Goal: Task Accomplishment & Management: Manage account settings

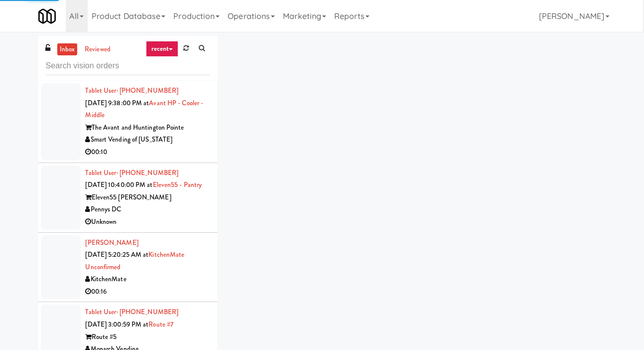
scroll to position [4844, 0]
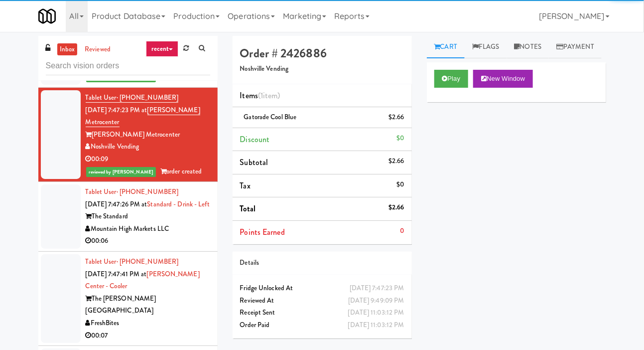
click at [62, 249] on div at bounding box center [61, 216] width 40 height 64
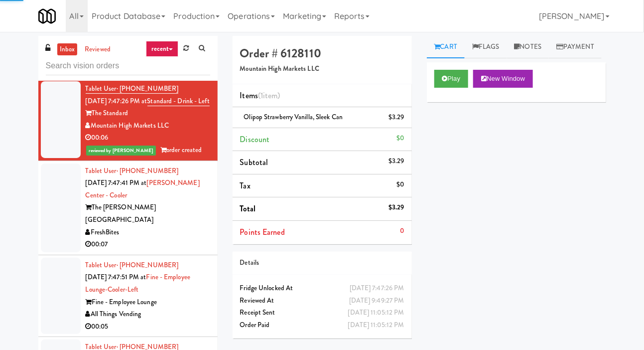
click at [60, 252] on div at bounding box center [61, 207] width 40 height 89
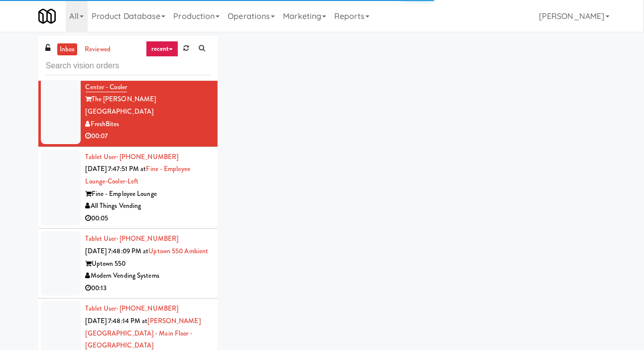
scroll to position [5056, 0]
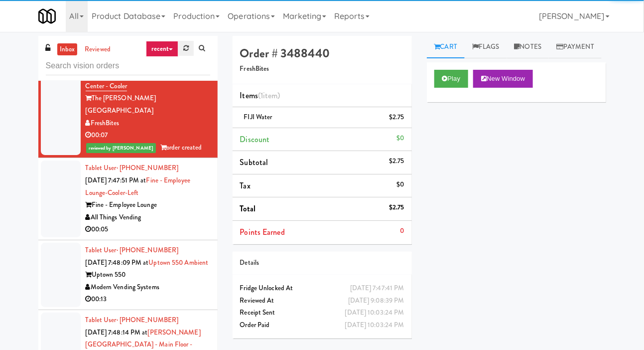
click at [186, 54] on link at bounding box center [185, 48] width 15 height 15
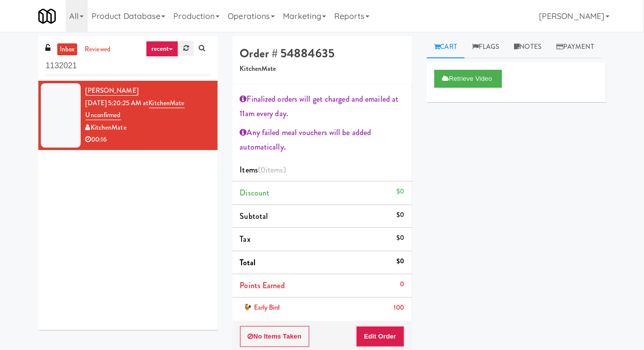
click at [183, 51] on link at bounding box center [185, 48] width 15 height 15
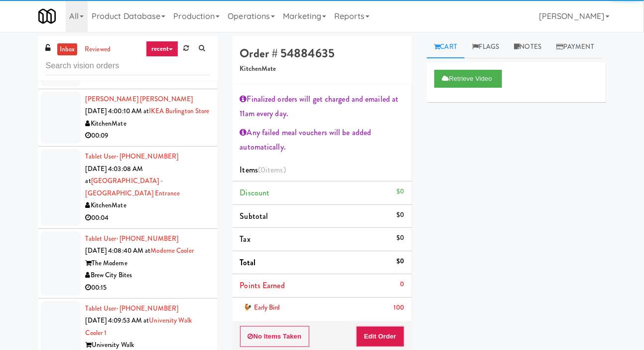
scroll to position [713, 0]
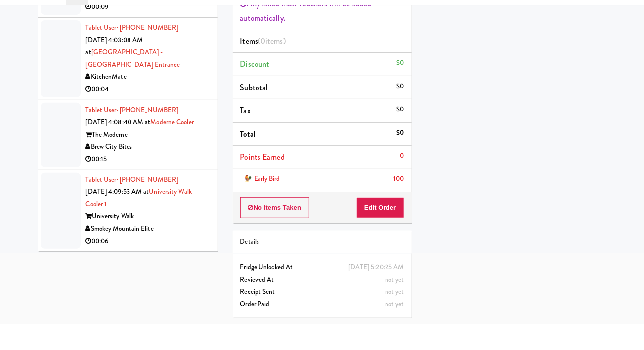
click at [12, 161] on div "inbox reviewed recent all unclear take inventory issue suspicious failed recent…" at bounding box center [322, 143] width 644 height 418
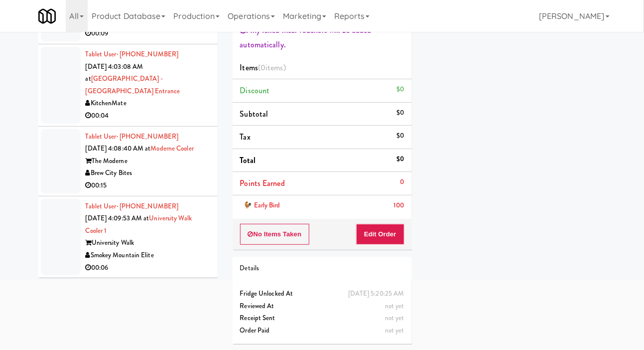
click at [53, 235] on div at bounding box center [61, 237] width 40 height 77
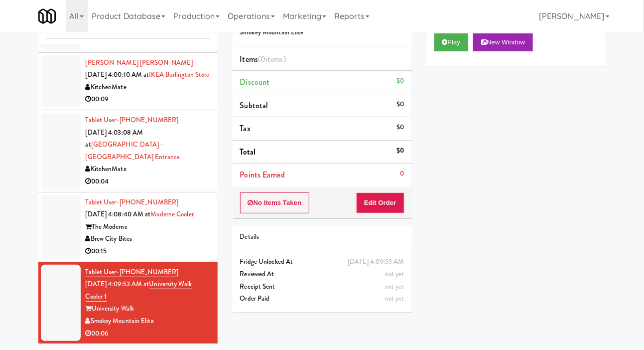
scroll to position [49, 0]
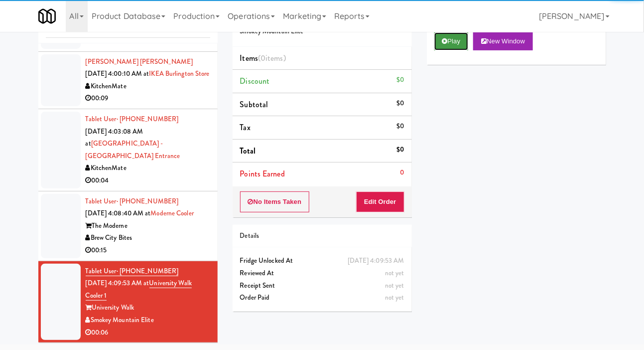
click at [443, 44] on icon at bounding box center [445, 41] width 5 height 6
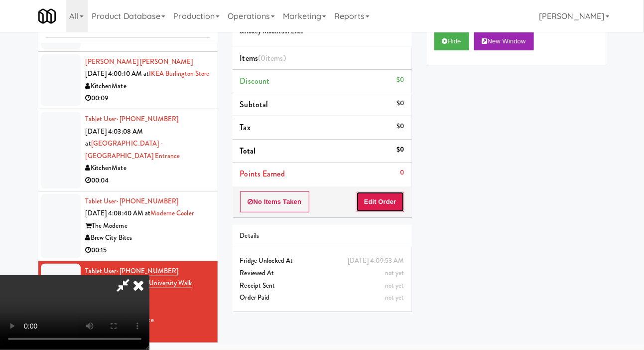
click at [386, 195] on button "Edit Order" at bounding box center [380, 201] width 48 height 21
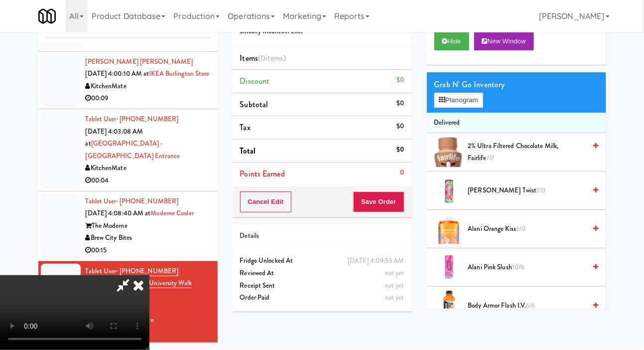
scroll to position [0, 0]
click at [462, 108] on button "Planogram" at bounding box center [459, 100] width 49 height 15
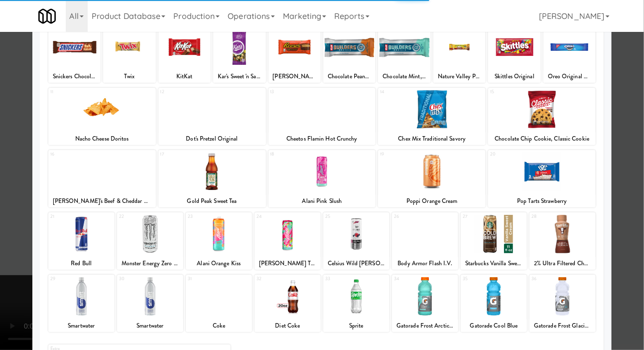
scroll to position [139, 0]
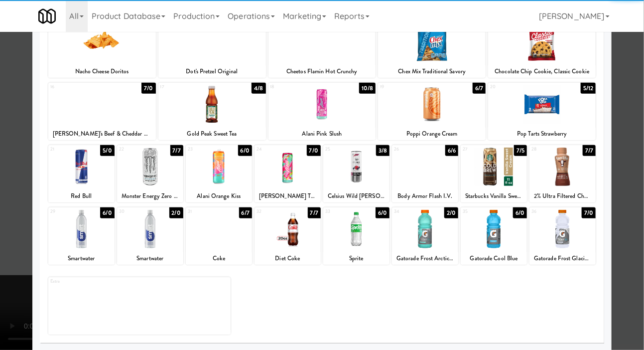
click at [508, 232] on div at bounding box center [494, 229] width 66 height 38
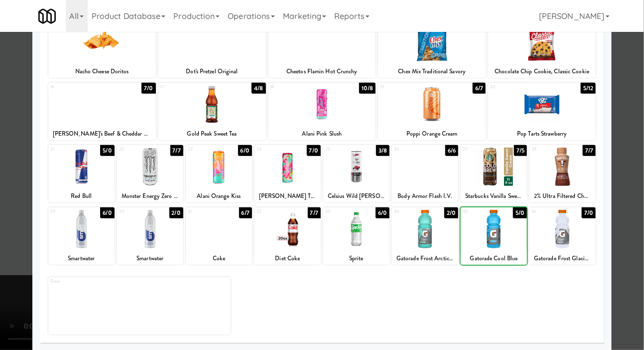
click at [12, 106] on div at bounding box center [322, 175] width 644 height 350
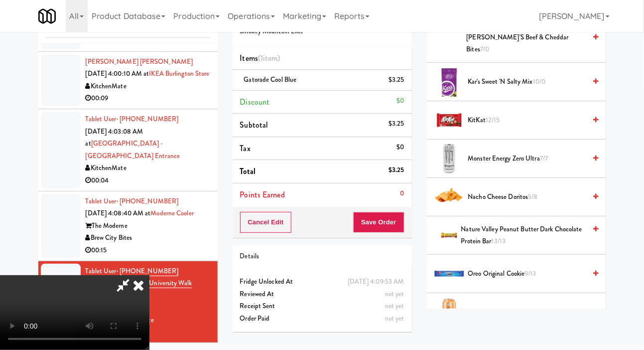
scroll to position [797, 0]
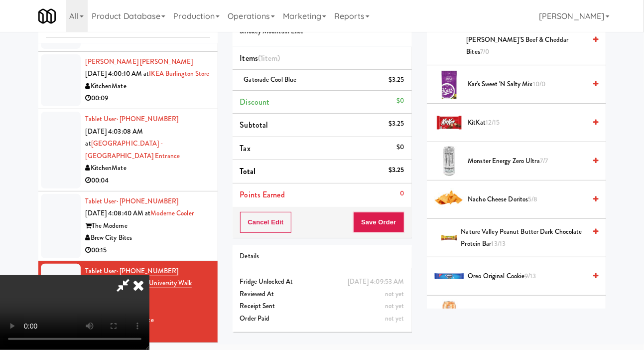
click at [526, 200] on span "Nacho Cheese Doritos 5/8" at bounding box center [528, 199] width 118 height 12
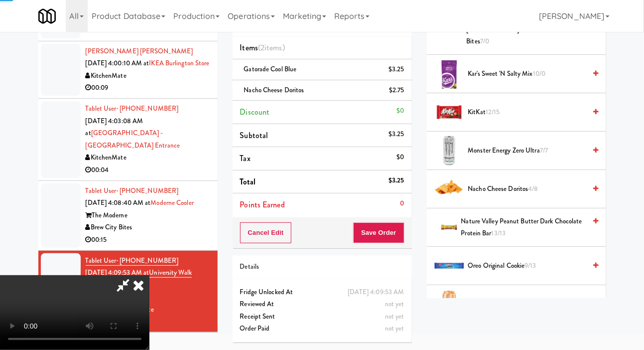
click at [541, 195] on span "Nacho Cheese Doritos 4/8" at bounding box center [528, 189] width 118 height 12
click at [402, 235] on button "Save Order" at bounding box center [378, 232] width 51 height 21
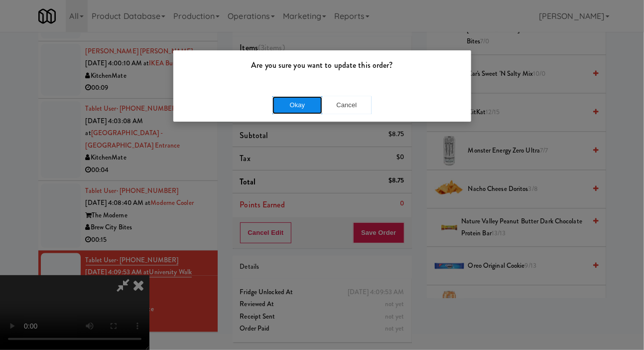
click at [300, 111] on button "Okay" at bounding box center [298, 105] width 50 height 18
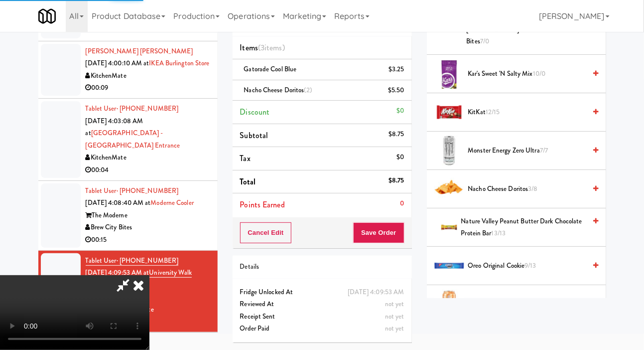
scroll to position [58, 0]
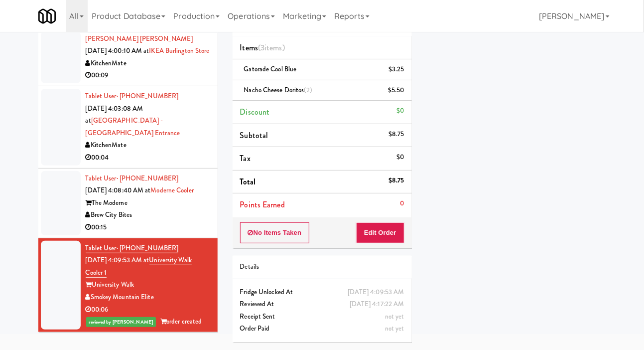
click at [43, 226] on div at bounding box center [61, 203] width 40 height 64
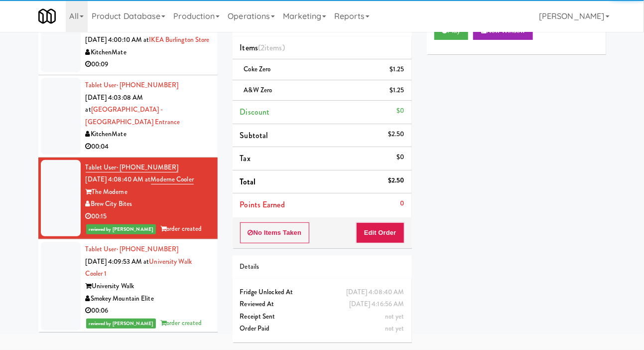
click at [52, 148] on div at bounding box center [61, 116] width 40 height 77
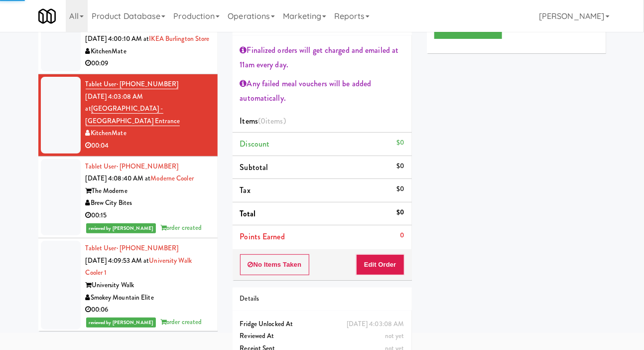
click at [55, 71] on div at bounding box center [61, 45] width 40 height 52
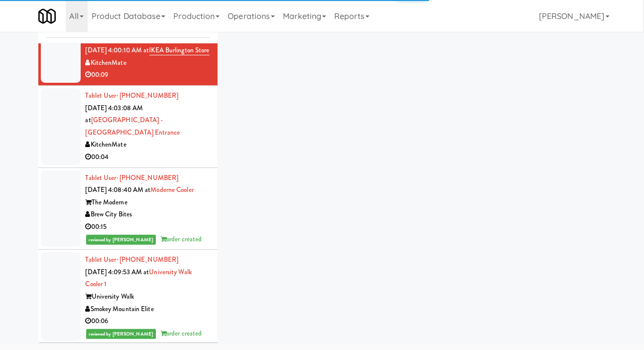
click at [56, 146] on div at bounding box center [61, 126] width 40 height 77
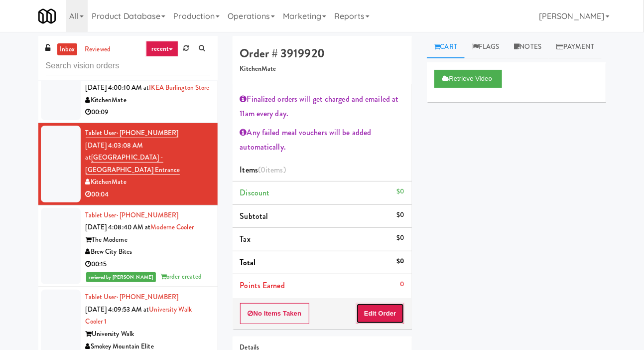
click at [392, 310] on button "Edit Order" at bounding box center [380, 313] width 48 height 21
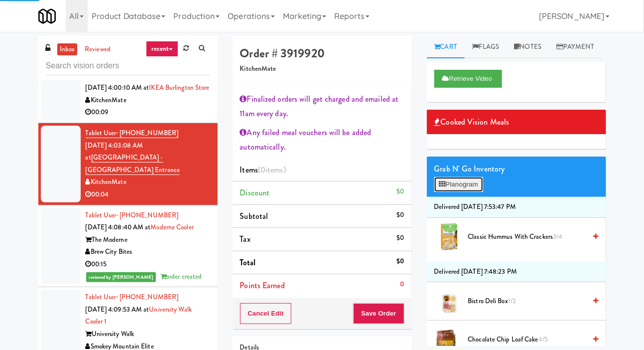
click at [458, 192] on button "Planogram" at bounding box center [459, 184] width 49 height 15
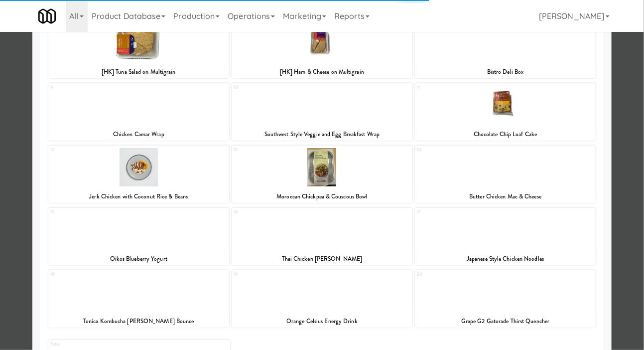
scroll to position [201, 0]
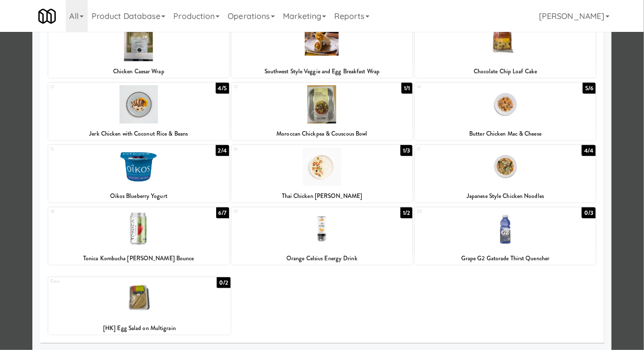
click at [374, 218] on div at bounding box center [322, 229] width 181 height 38
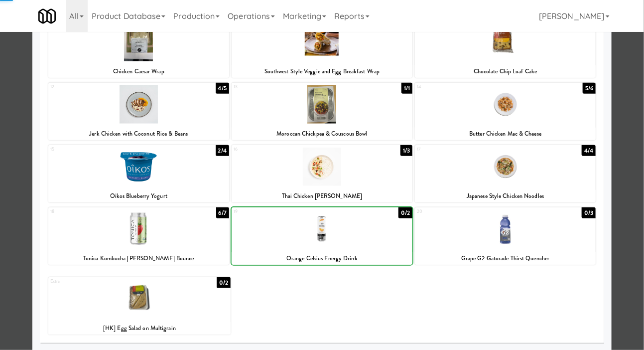
click at [6, 160] on div at bounding box center [322, 175] width 644 height 350
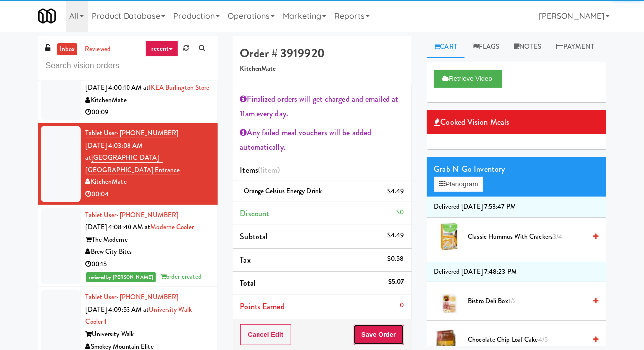
click at [400, 334] on button "Save Order" at bounding box center [378, 334] width 51 height 21
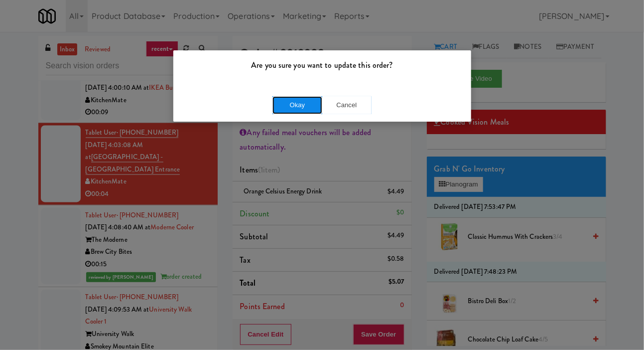
click at [293, 113] on button "Okay" at bounding box center [298, 105] width 50 height 18
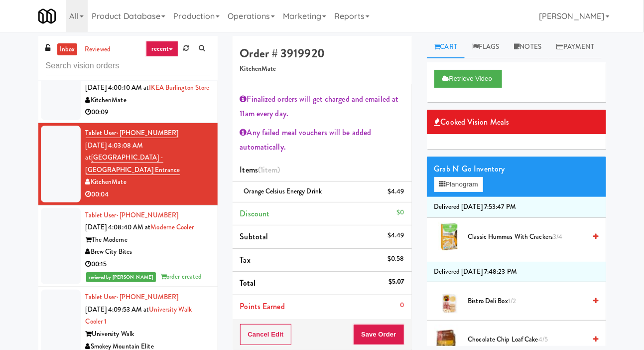
click at [55, 120] on div at bounding box center [61, 94] width 40 height 52
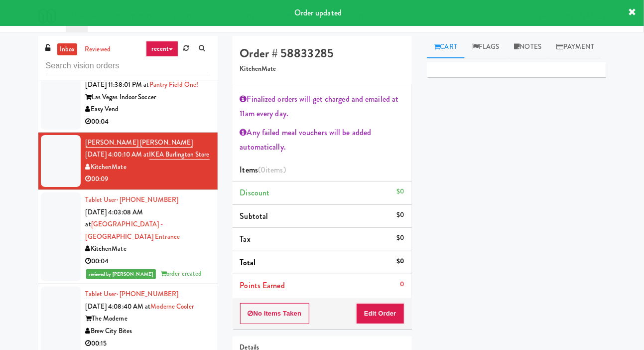
scroll to position [646, 0]
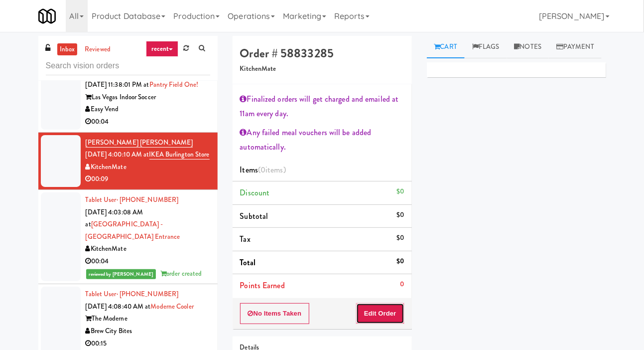
click at [390, 306] on button "Edit Order" at bounding box center [380, 313] width 48 height 21
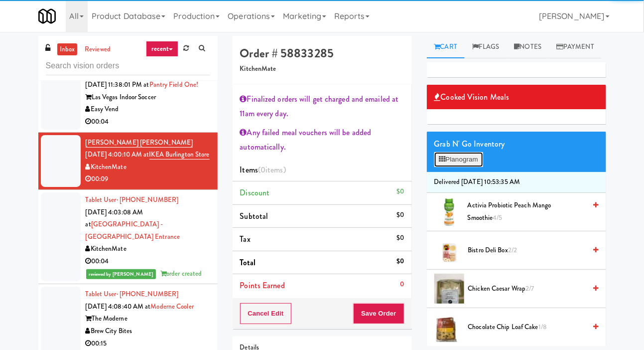
click at [468, 167] on button "Planogram" at bounding box center [459, 159] width 49 height 15
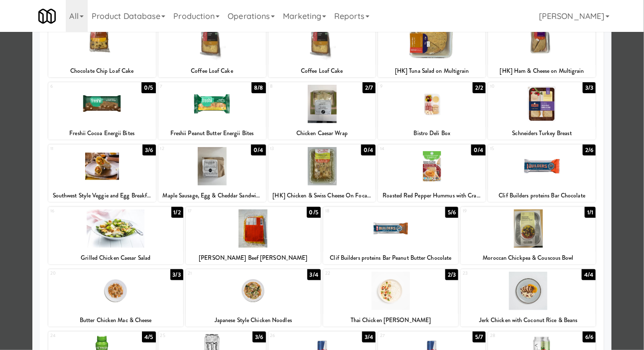
scroll to position [148, 0]
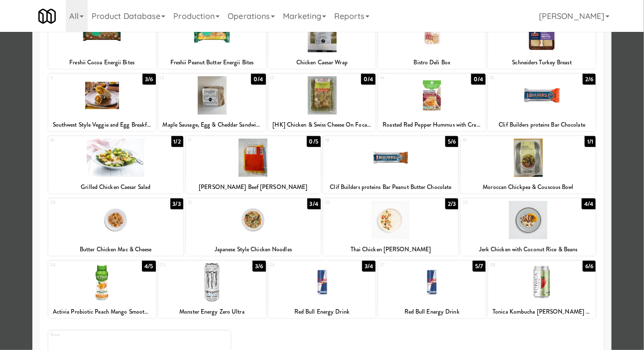
click at [4, 146] on div at bounding box center [322, 175] width 644 height 350
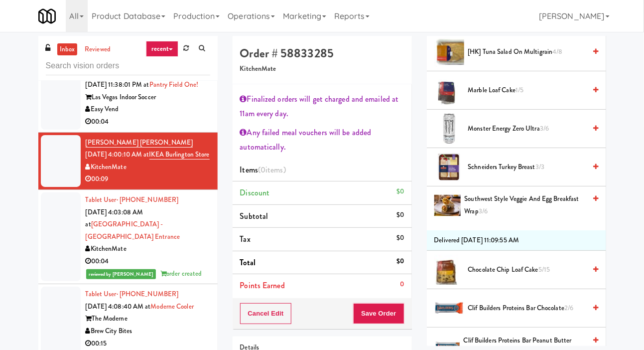
scroll to position [466, 0]
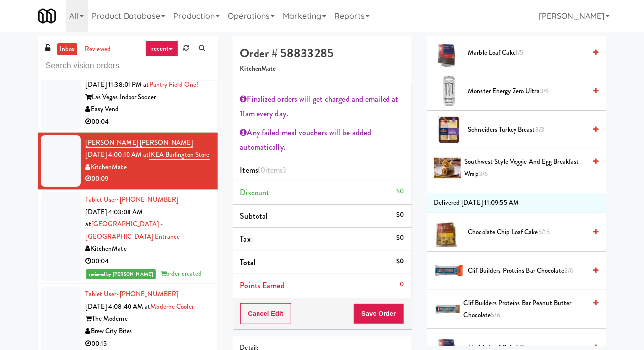
click at [560, 59] on span "Marble Loaf Cake 1/5" at bounding box center [528, 53] width 118 height 12
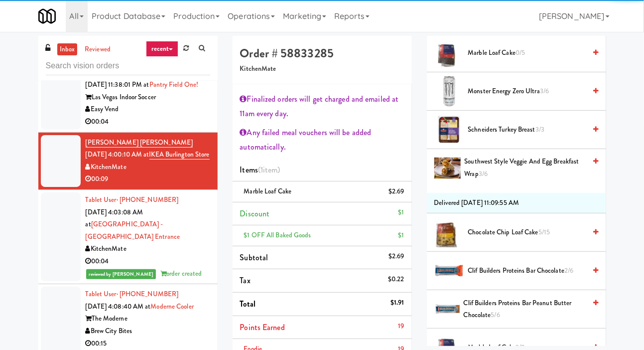
click at [520, 59] on span "Marble Loaf Cake 0/5" at bounding box center [528, 53] width 118 height 12
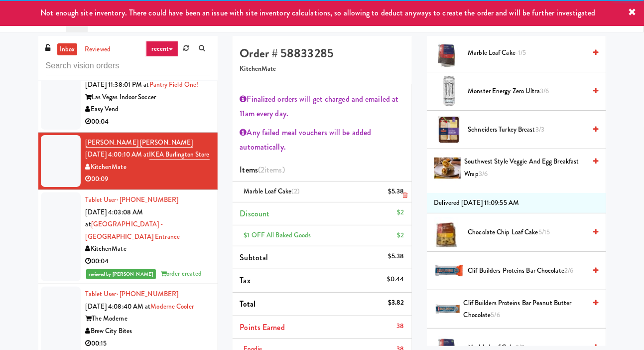
click at [396, 191] on div "$5.38" at bounding box center [396, 191] width 16 height 12
click at [405, 194] on icon at bounding box center [405, 195] width 5 height 6
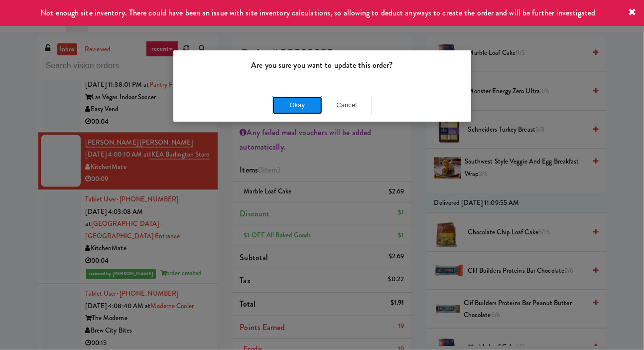
click at [295, 112] on button "Okay" at bounding box center [298, 105] width 50 height 18
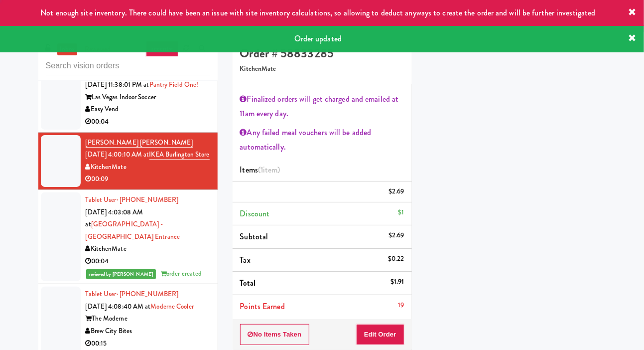
scroll to position [58, 0]
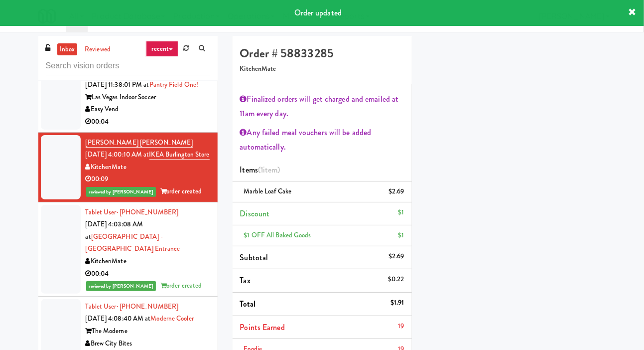
click at [49, 123] on div at bounding box center [61, 97] width 40 height 64
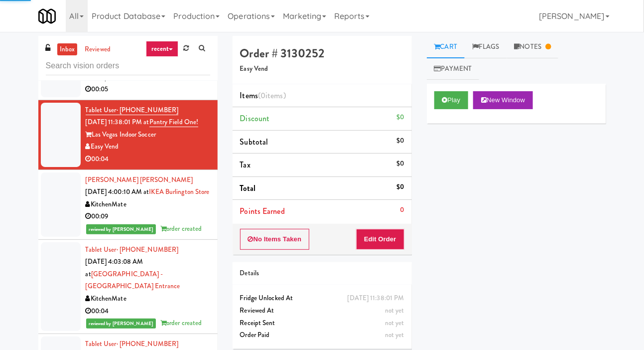
scroll to position [567, 0]
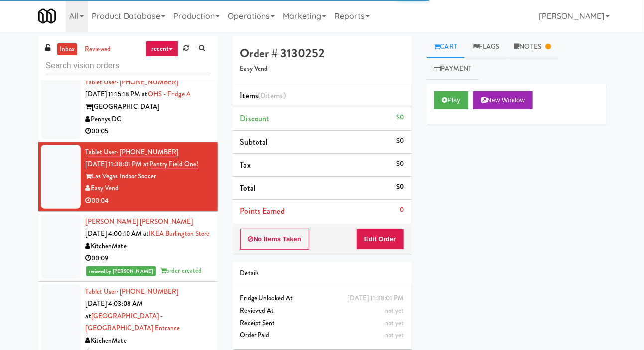
click at [52, 127] on div at bounding box center [61, 107] width 40 height 64
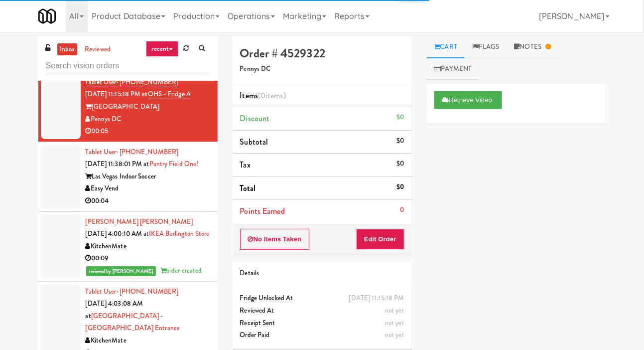
click at [54, 192] on div at bounding box center [61, 177] width 40 height 64
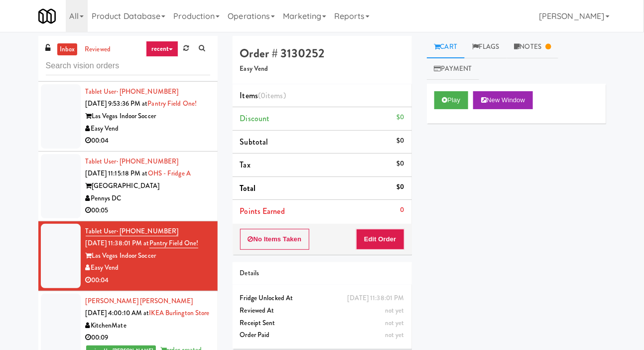
scroll to position [488, 0]
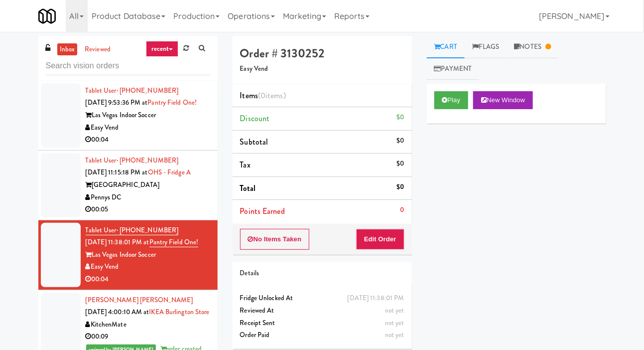
click at [51, 207] on div at bounding box center [61, 185] width 40 height 64
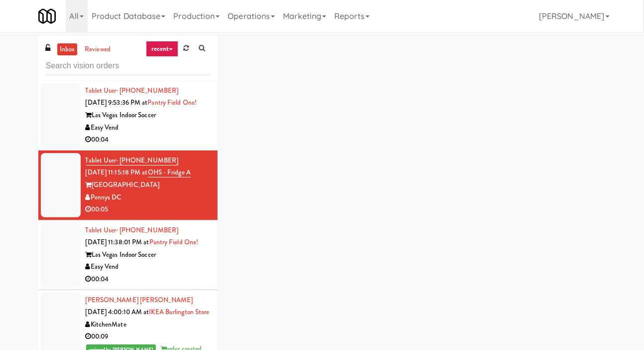
click at [49, 142] on div at bounding box center [61, 115] width 40 height 64
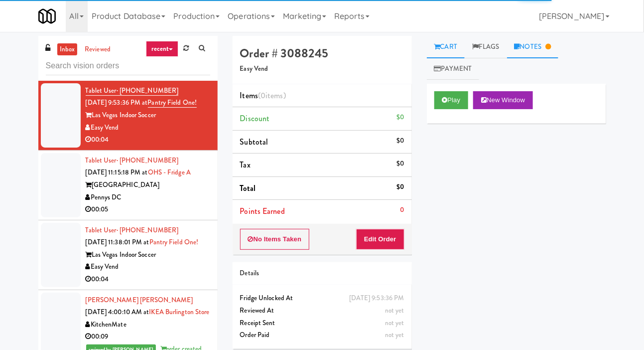
click at [538, 46] on link "Notes" at bounding box center [533, 47] width 52 height 22
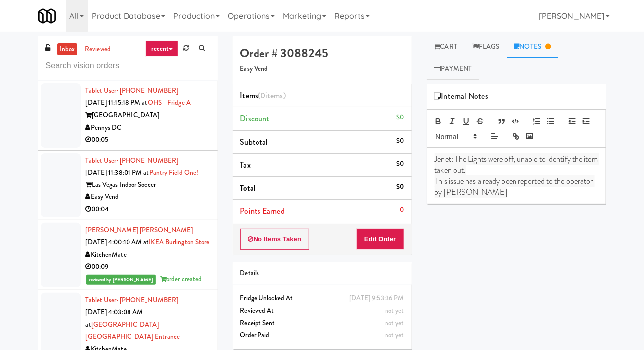
scroll to position [598, 0]
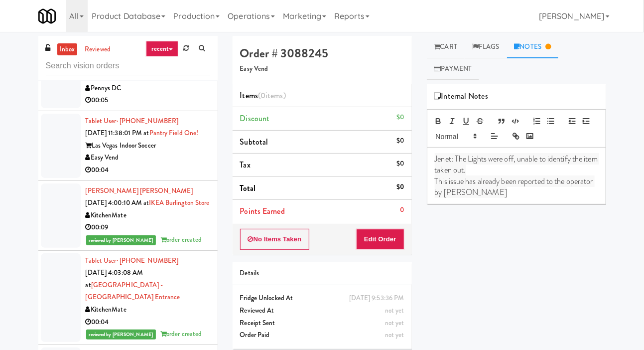
click at [47, 165] on div at bounding box center [61, 146] width 40 height 64
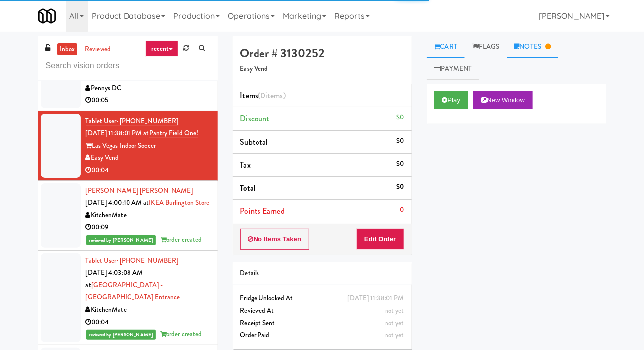
click at [536, 45] on link "Notes" at bounding box center [533, 47] width 52 height 22
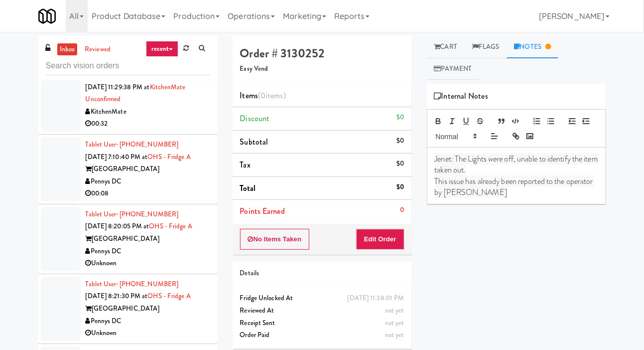
click at [49, 160] on div at bounding box center [61, 169] width 40 height 64
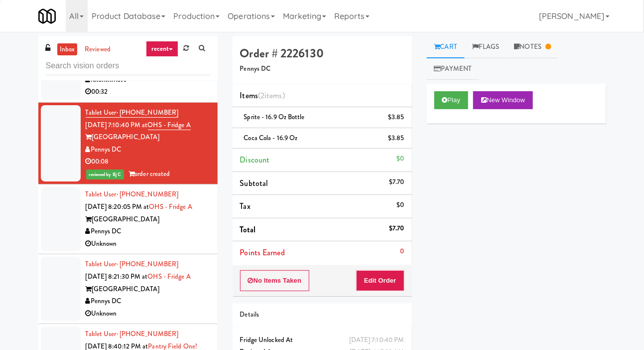
scroll to position [119, 0]
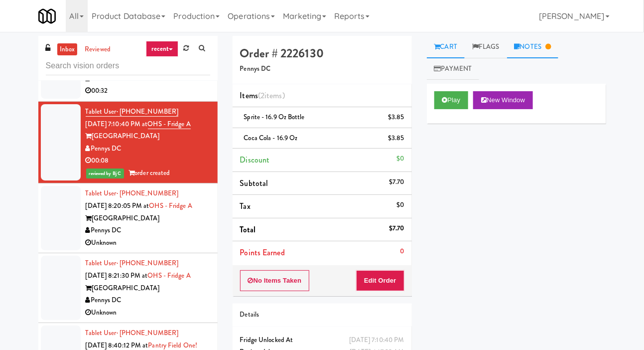
click at [540, 42] on link "Notes" at bounding box center [533, 47] width 52 height 22
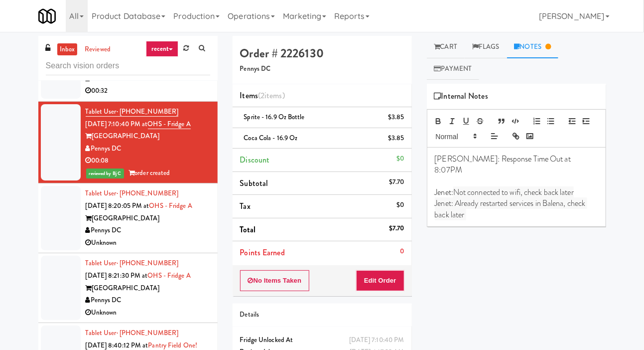
click at [46, 220] on div at bounding box center [61, 218] width 40 height 64
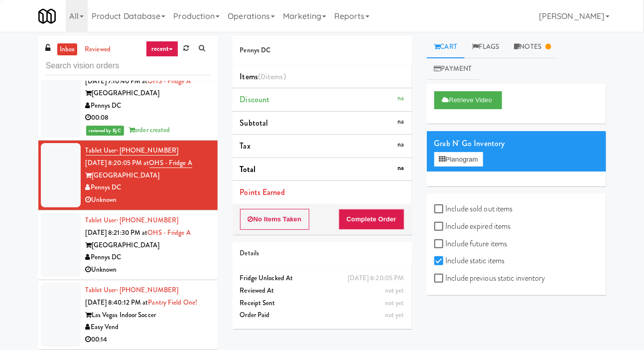
scroll to position [165, 0]
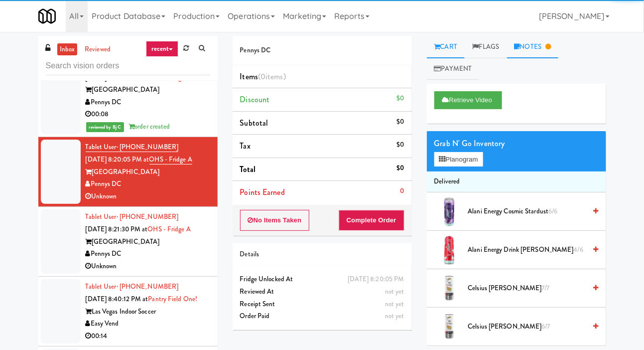
click at [543, 50] on link "Notes" at bounding box center [533, 47] width 52 height 22
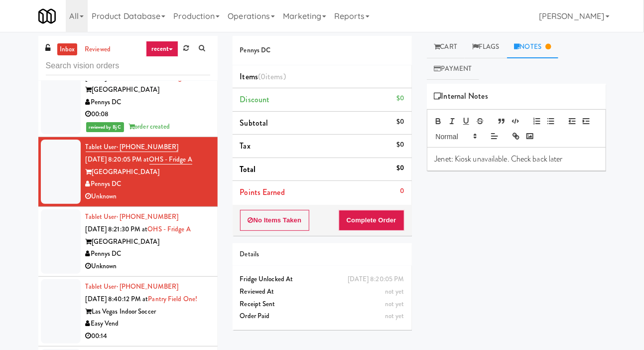
click at [46, 235] on div at bounding box center [61, 241] width 40 height 64
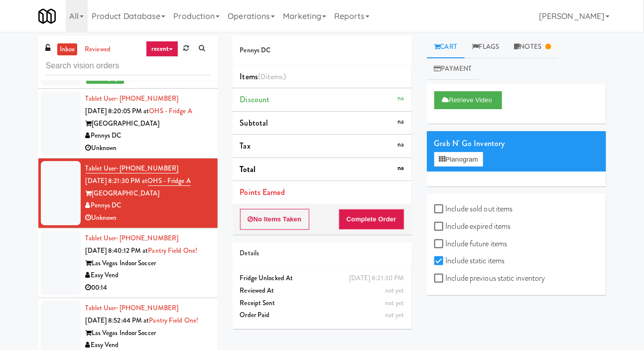
scroll to position [216, 0]
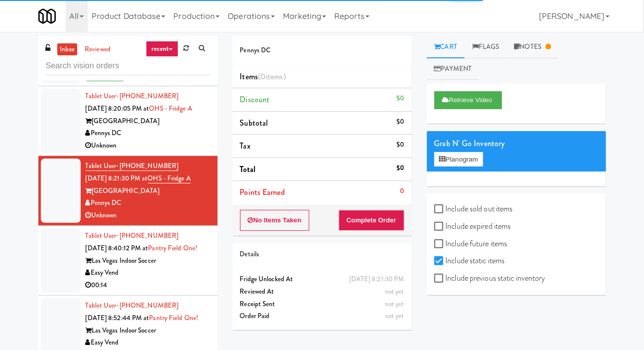
click at [48, 247] on div at bounding box center [61, 260] width 40 height 64
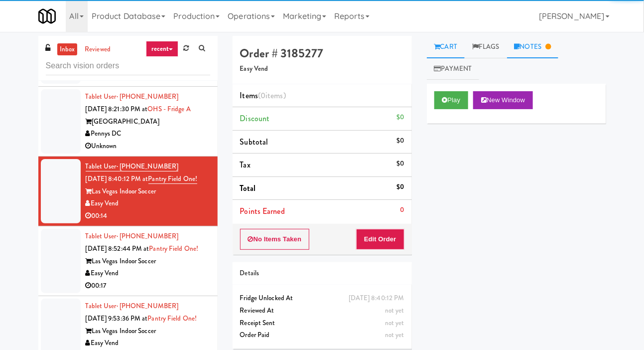
click at [542, 48] on link "Notes" at bounding box center [533, 47] width 52 height 22
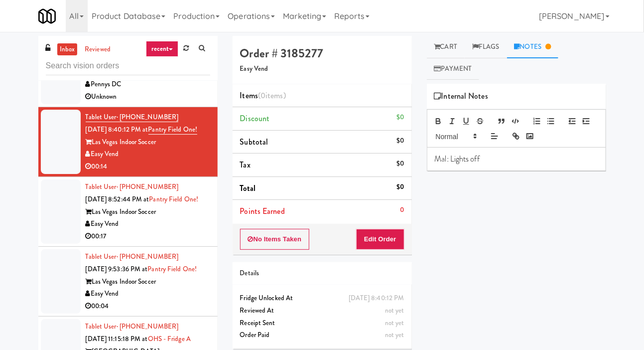
scroll to position [357, 0]
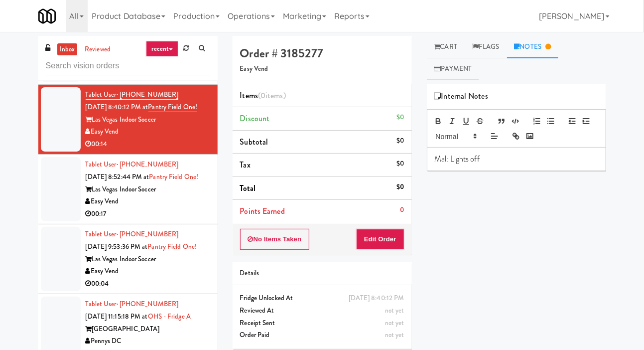
click at [473, 159] on p "Mal: Lights off" at bounding box center [516, 159] width 163 height 11
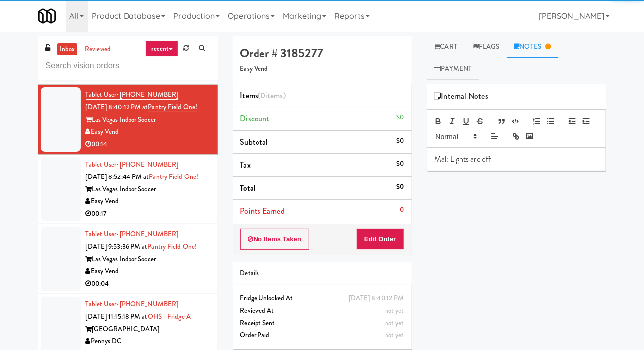
click at [513, 151] on div "Mal: Lights are off" at bounding box center [517, 159] width 178 height 23
click at [38, 185] on li "Tablet User · (702) 480-1169 [DATE] 8:52:44 PM at [GEOGRAPHIC_DATA] One! Las Ve…" at bounding box center [127, 190] width 179 height 70
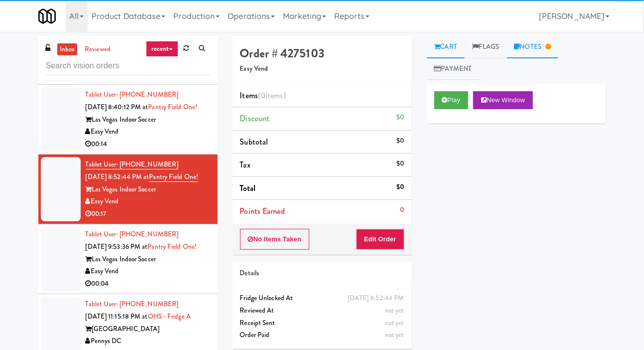
click at [544, 48] on link "Notes" at bounding box center [533, 47] width 52 height 22
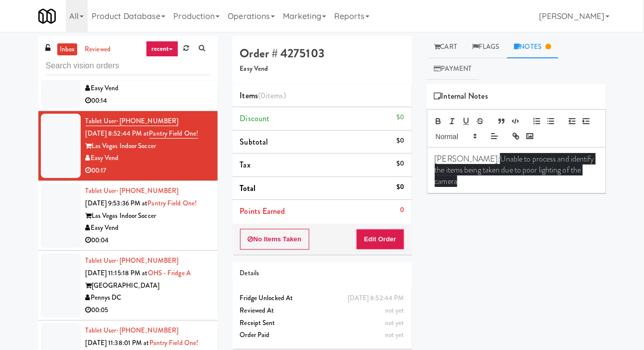
click at [43, 224] on div at bounding box center [61, 215] width 40 height 64
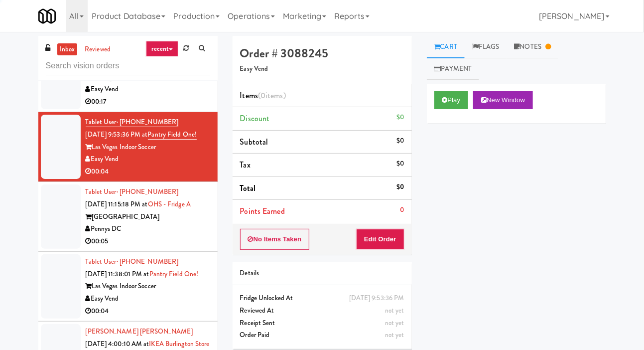
click at [49, 226] on div at bounding box center [61, 216] width 40 height 64
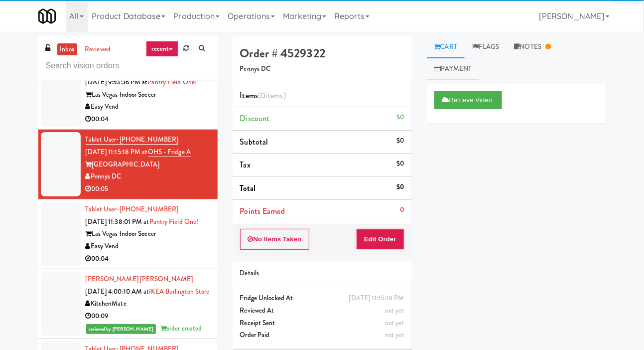
click at [45, 249] on div at bounding box center [61, 234] width 40 height 64
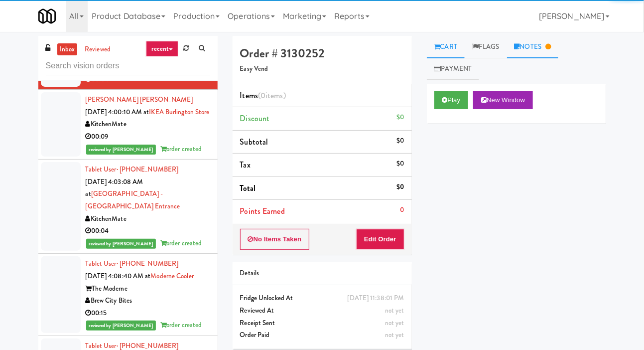
click at [544, 54] on link "Notes" at bounding box center [533, 47] width 52 height 22
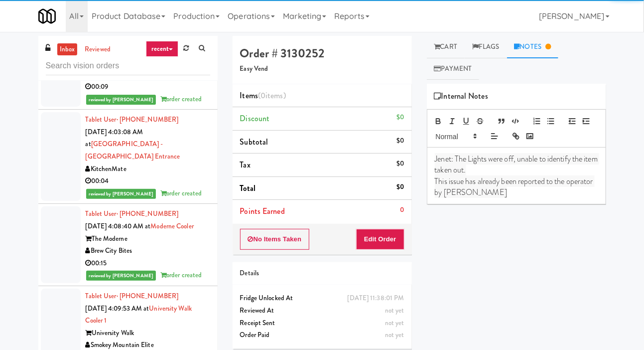
scroll to position [774, 0]
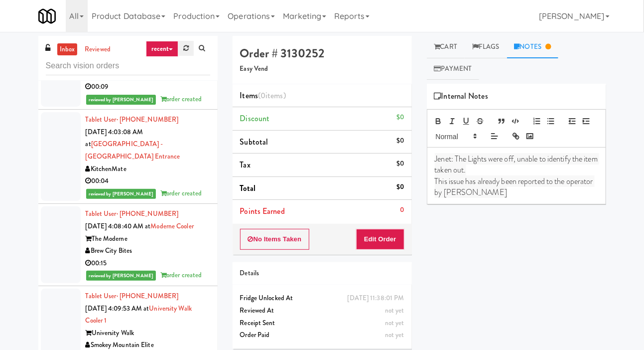
click at [185, 50] on icon at bounding box center [185, 48] width 5 height 6
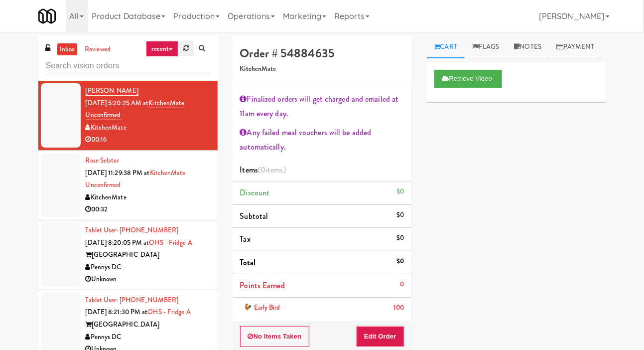
click at [181, 49] on link at bounding box center [185, 48] width 15 height 15
click at [196, 42] on link at bounding box center [202, 48] width 16 height 15
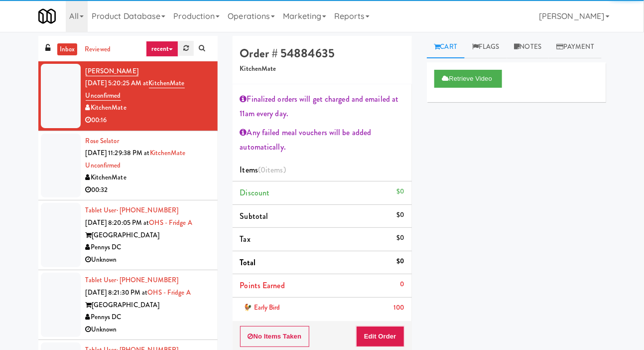
click at [188, 53] on link at bounding box center [185, 48] width 15 height 15
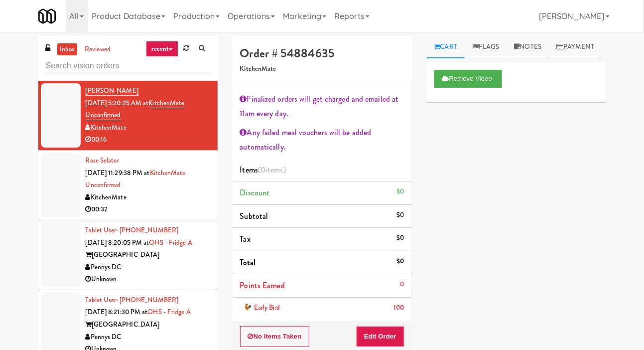
click at [1, 95] on div "inbox reviewed recent all unclear take inventory issue suspicious failed recent…" at bounding box center [322, 245] width 644 height 418
click at [46, 178] on div at bounding box center [61, 185] width 40 height 64
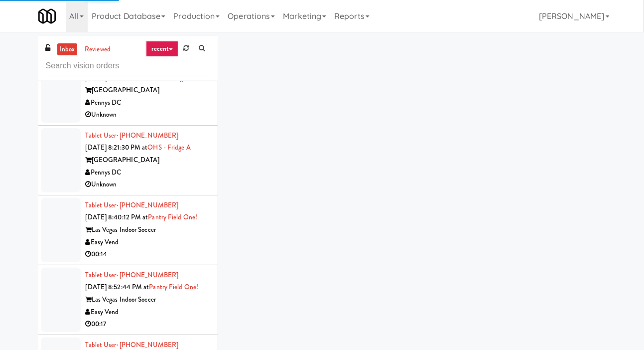
scroll to position [155, 0]
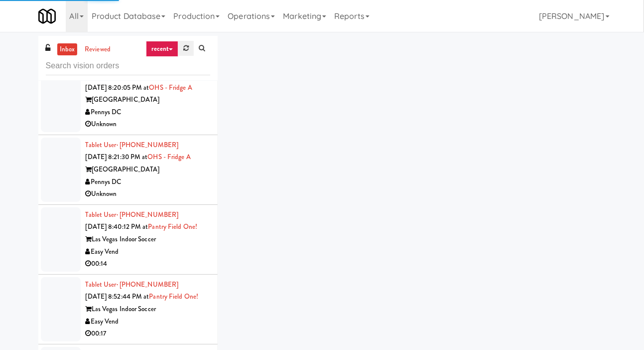
click at [185, 55] on link at bounding box center [185, 48] width 15 height 15
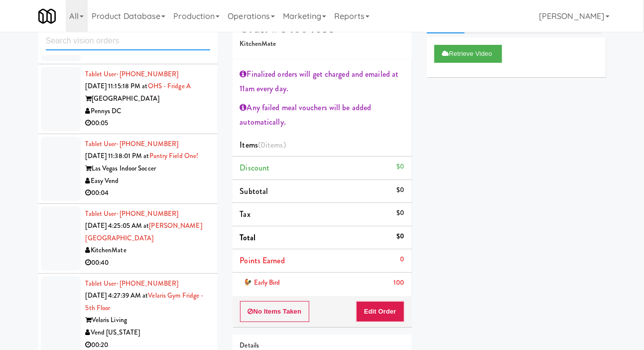
scroll to position [24, 0]
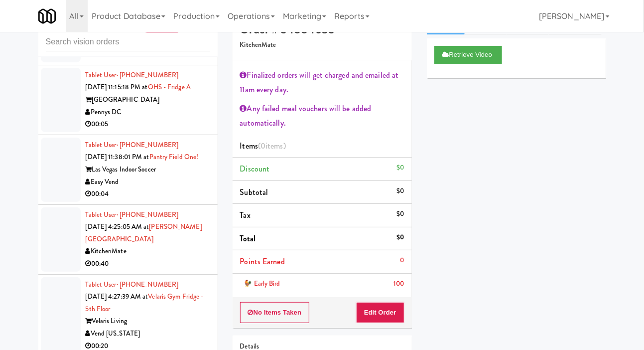
click at [48, 224] on div at bounding box center [61, 239] width 40 height 64
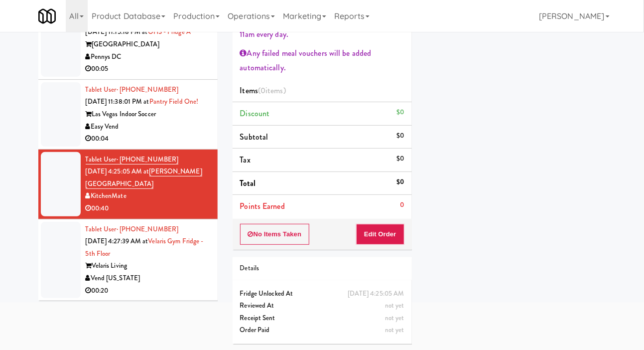
click at [51, 244] on div at bounding box center [61, 260] width 40 height 77
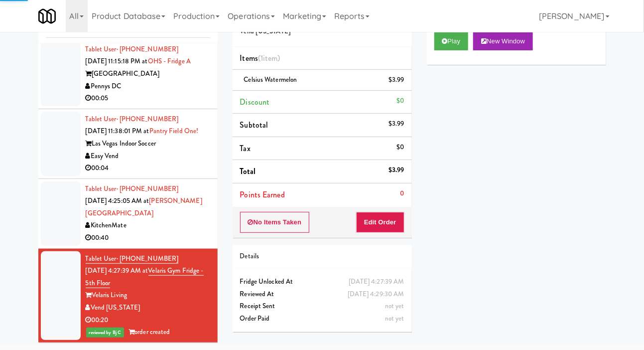
scroll to position [516, 0]
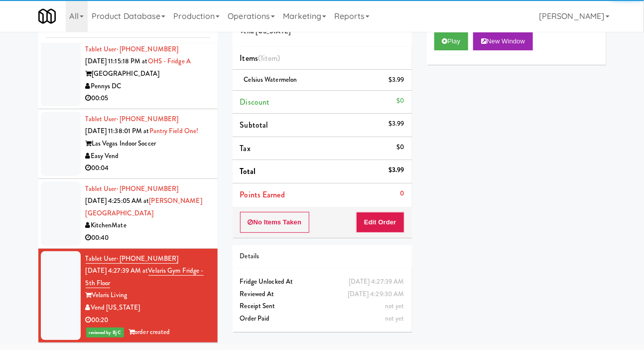
click at [51, 199] on div at bounding box center [61, 213] width 40 height 64
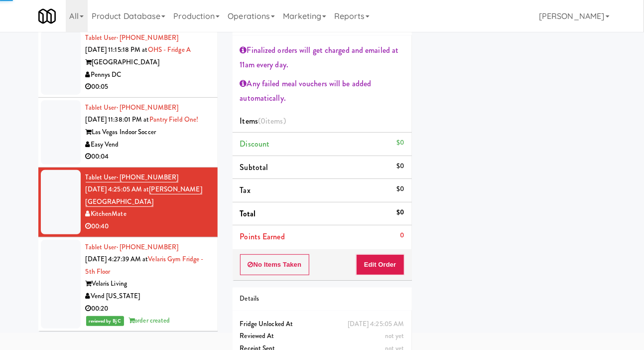
click at [47, 150] on div at bounding box center [61, 132] width 40 height 64
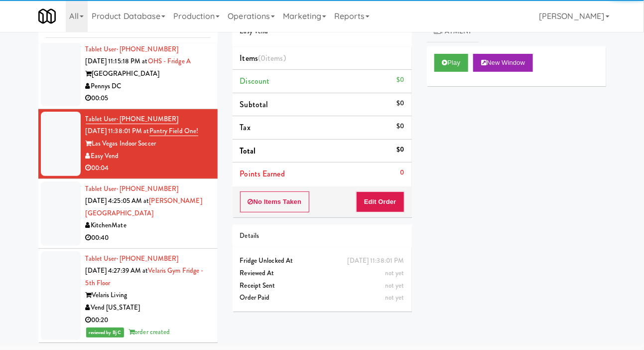
click at [50, 200] on div at bounding box center [61, 213] width 40 height 64
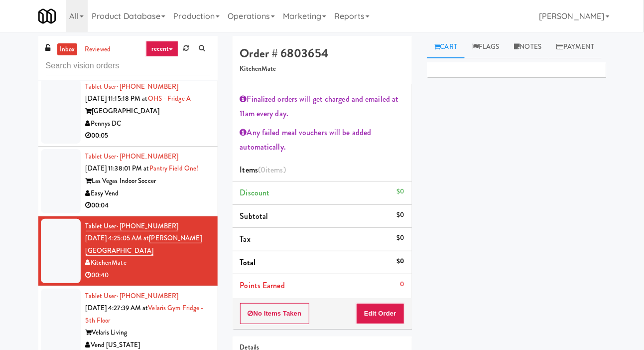
scroll to position [12, 0]
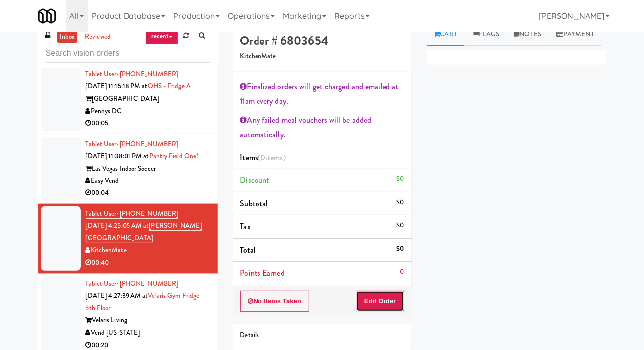
click at [392, 295] on button "Edit Order" at bounding box center [380, 301] width 48 height 21
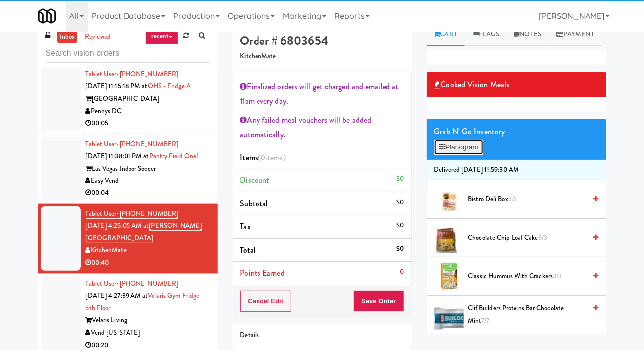
click at [472, 155] on button "Planogram" at bounding box center [459, 147] width 49 height 15
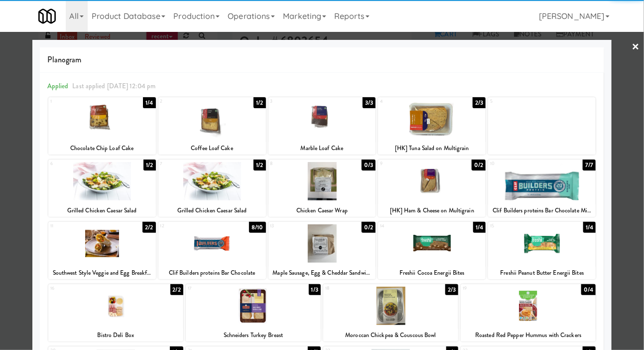
click at [459, 117] on div at bounding box center [432, 119] width 108 height 38
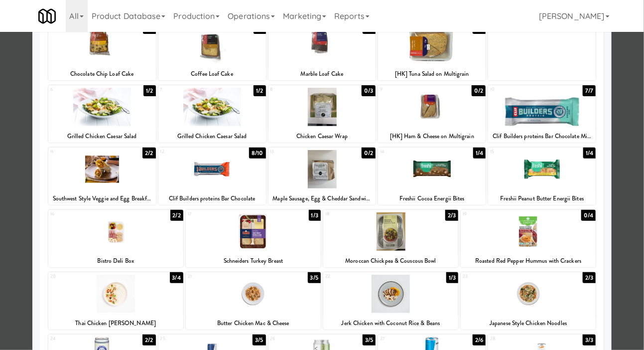
scroll to position [148, 0]
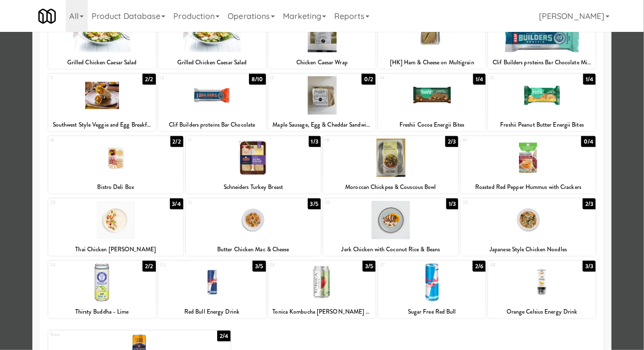
click at [427, 221] on div at bounding box center [390, 220] width 135 height 38
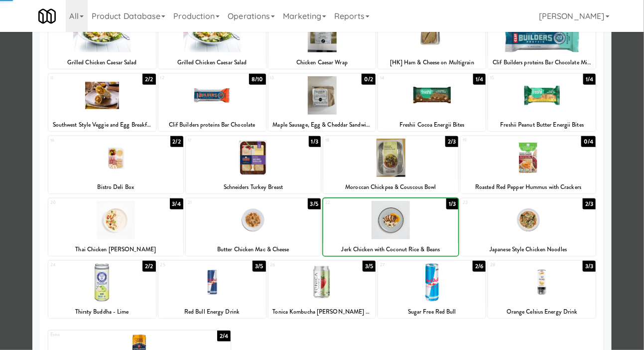
click at [10, 212] on div at bounding box center [322, 175] width 644 height 350
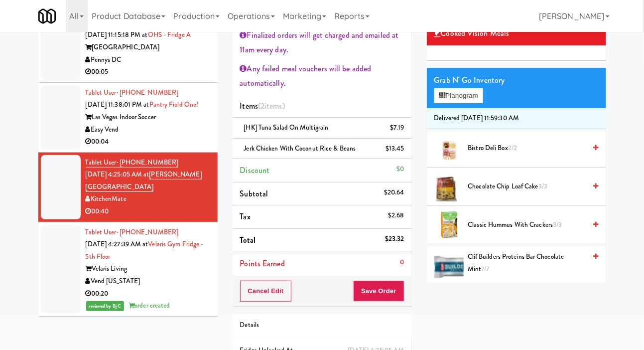
scroll to position [66, 0]
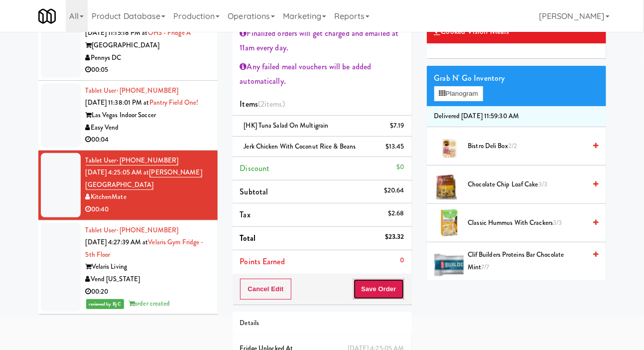
click at [390, 280] on button "Save Order" at bounding box center [378, 289] width 51 height 21
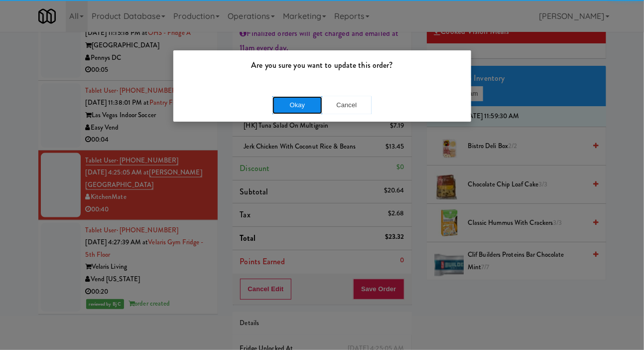
click at [297, 98] on button "Okay" at bounding box center [298, 105] width 50 height 18
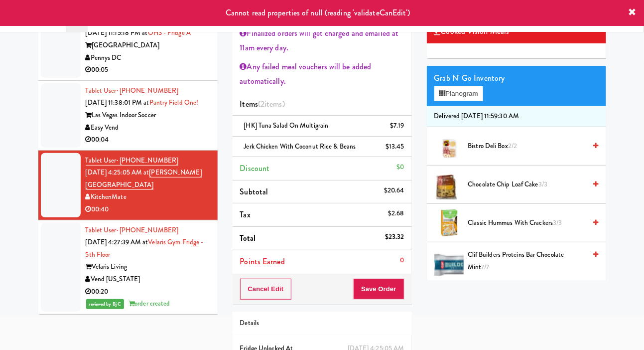
click at [53, 126] on div at bounding box center [61, 115] width 40 height 64
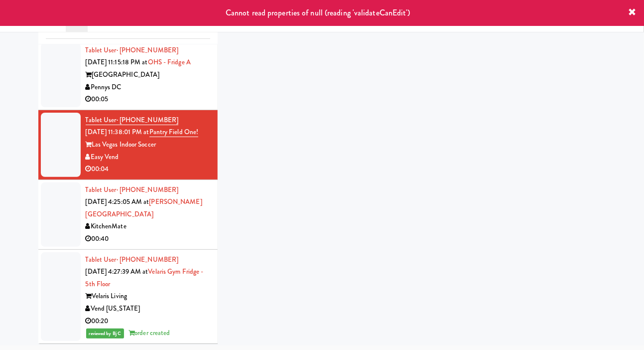
click at [56, 195] on div at bounding box center [61, 214] width 40 height 64
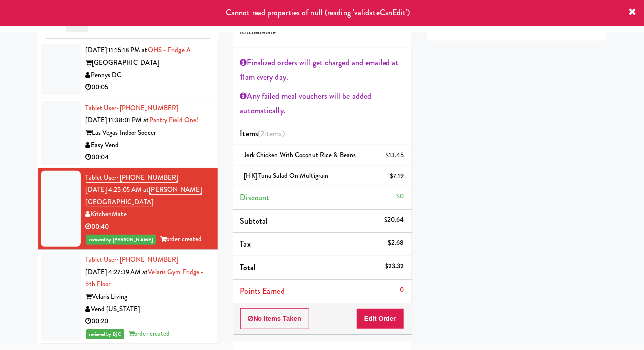
scroll to position [528, 0]
click at [56, 144] on div at bounding box center [61, 133] width 40 height 64
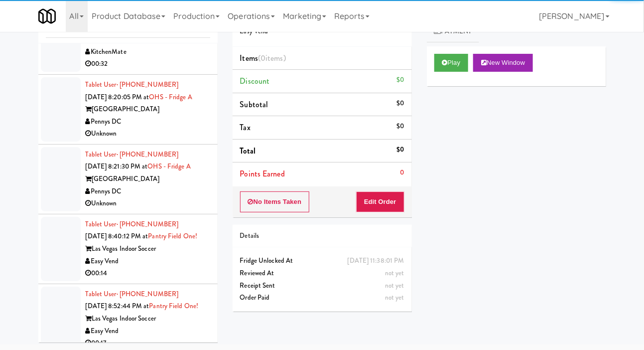
scroll to position [28, 0]
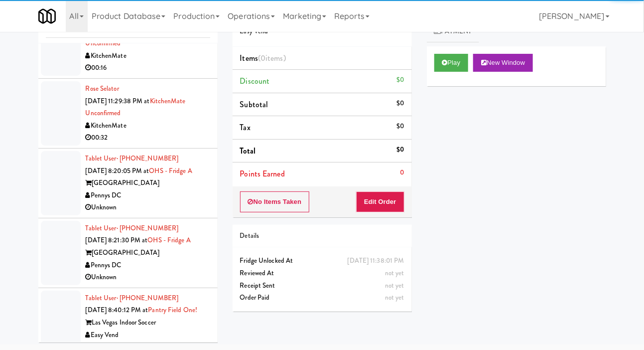
click at [5, 171] on div "inbox reviewed recent all unclear take inventory issue suspicious failed recent…" at bounding box center [322, 174] width 644 height 351
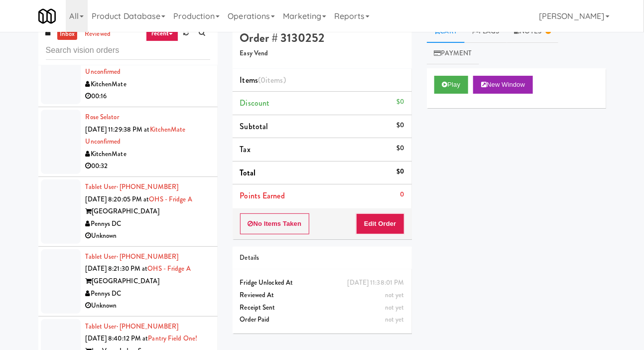
scroll to position [0, 0]
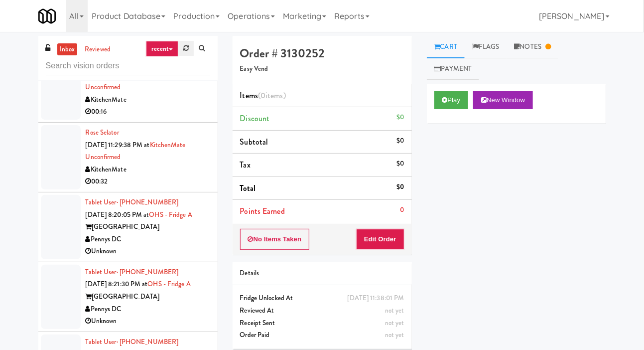
click at [187, 51] on link at bounding box center [185, 48] width 15 height 15
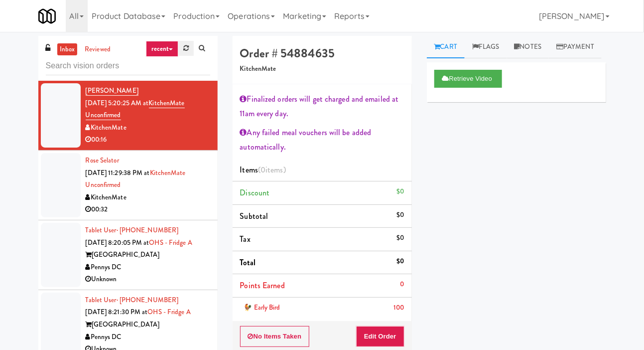
click at [186, 53] on link at bounding box center [185, 48] width 15 height 15
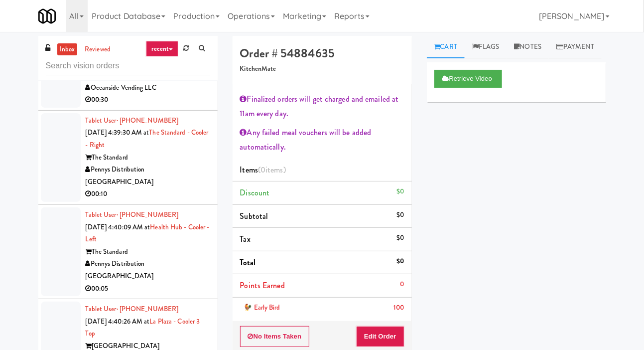
click at [47, 174] on div at bounding box center [61, 157] width 40 height 89
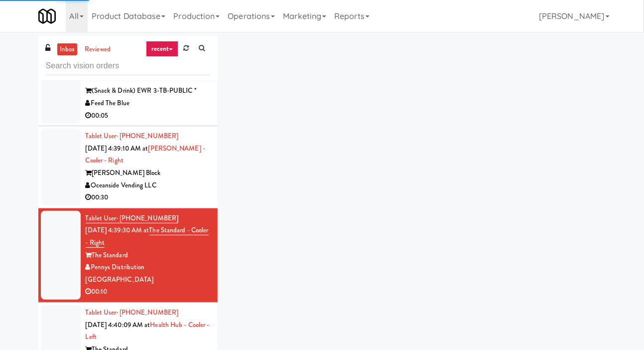
click at [61, 191] on div at bounding box center [61, 167] width 40 height 77
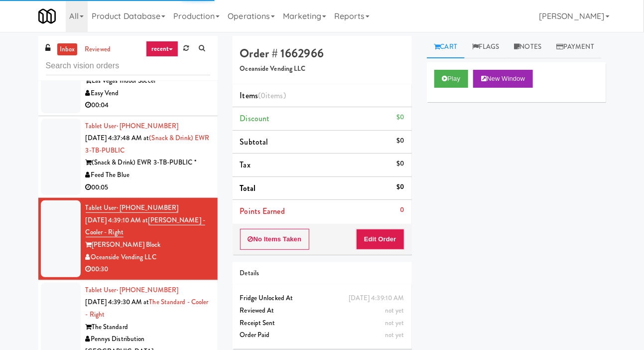
click at [62, 180] on div at bounding box center [61, 157] width 40 height 77
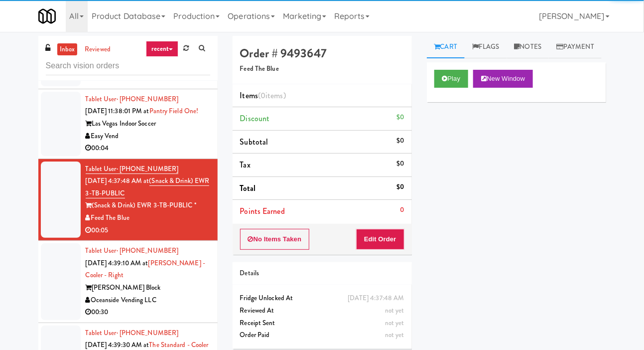
scroll to position [583, 0]
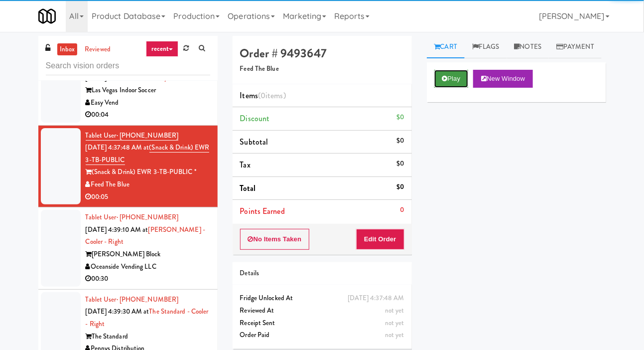
click at [452, 88] on button "Play" at bounding box center [452, 79] width 34 height 18
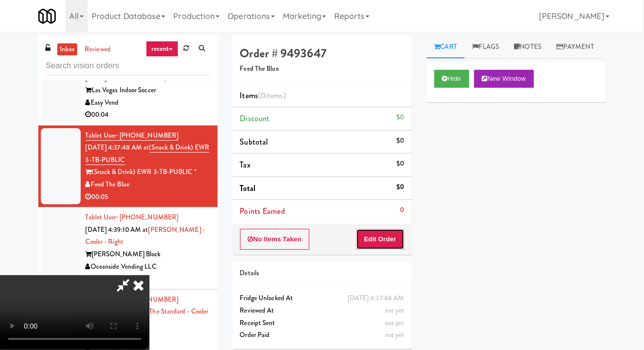
click at [386, 232] on button "Edit Order" at bounding box center [380, 239] width 48 height 21
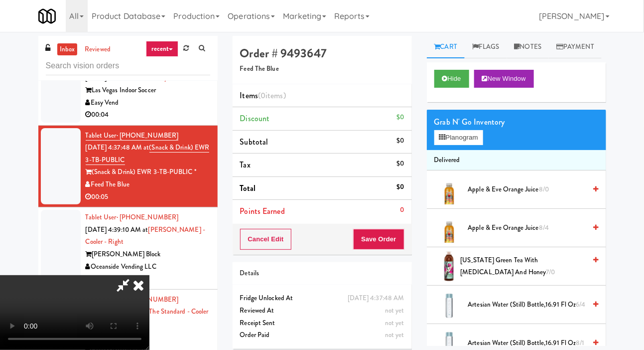
scroll to position [36, 0]
click at [472, 145] on button "Planogram" at bounding box center [459, 137] width 49 height 15
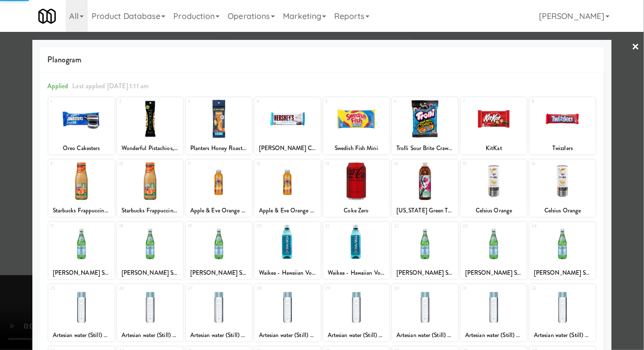
scroll to position [139, 0]
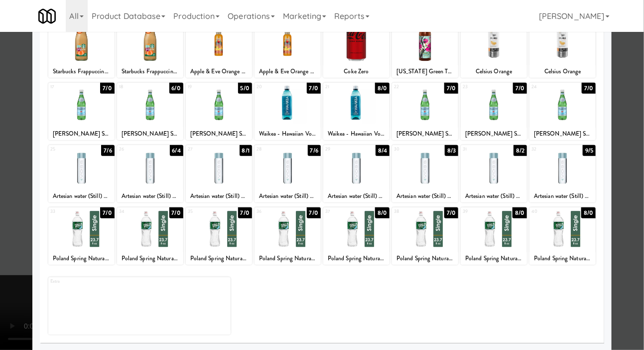
click at [154, 229] on div at bounding box center [150, 229] width 66 height 38
click at [8, 207] on div at bounding box center [322, 175] width 644 height 350
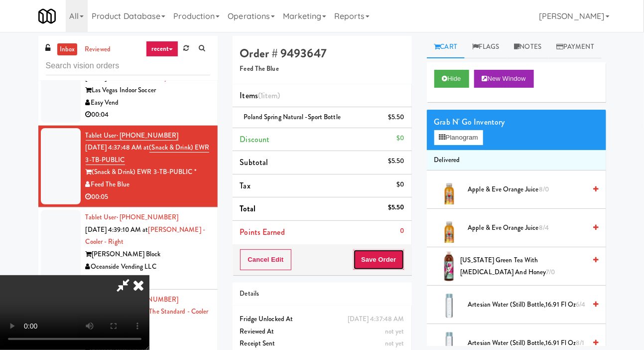
click at [397, 261] on button "Save Order" at bounding box center [378, 259] width 51 height 21
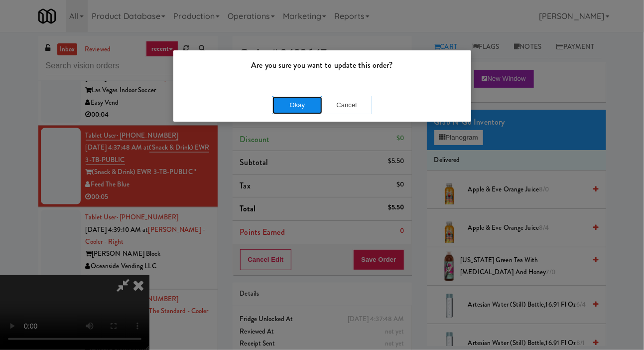
click at [301, 111] on button "Okay" at bounding box center [298, 105] width 50 height 18
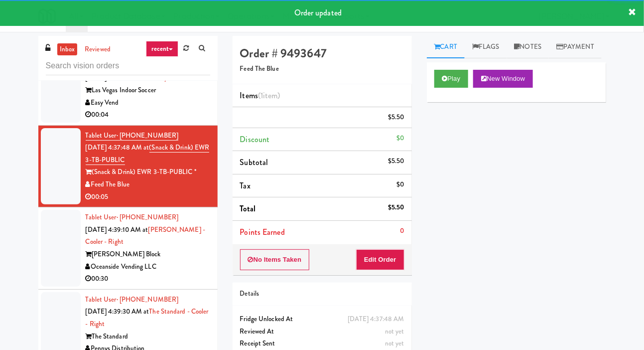
click at [49, 267] on div at bounding box center [61, 248] width 40 height 77
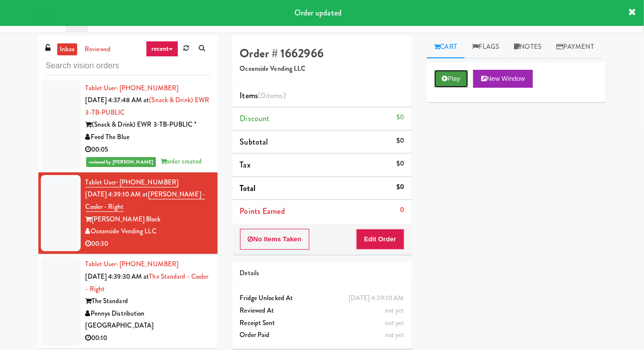
click at [445, 88] on button "Play" at bounding box center [452, 79] width 34 height 18
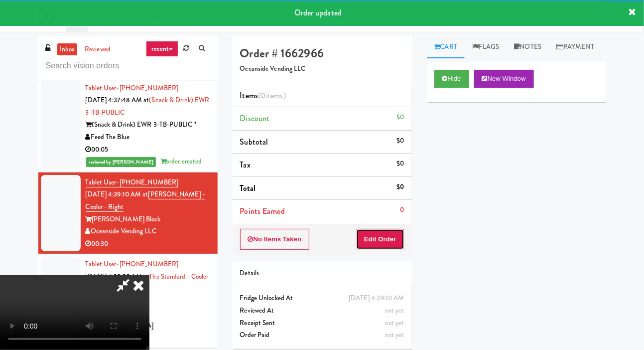
click at [386, 234] on button "Edit Order" at bounding box center [380, 239] width 48 height 21
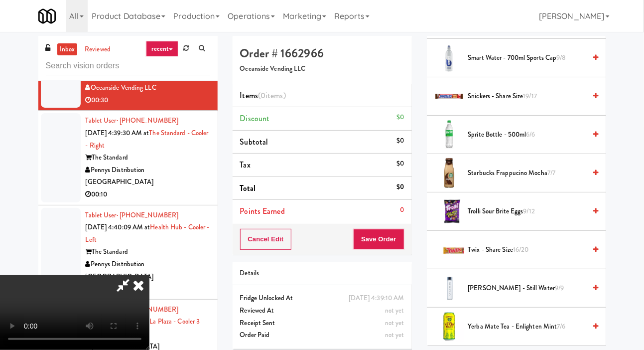
scroll to position [1286, 0]
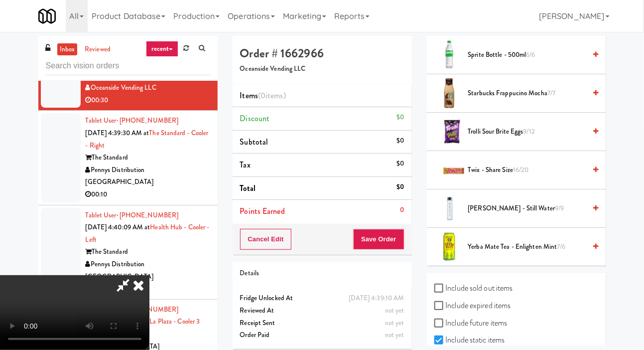
click at [505, 61] on span "Sprite Bottle - 500ml 6/6" at bounding box center [528, 55] width 118 height 12
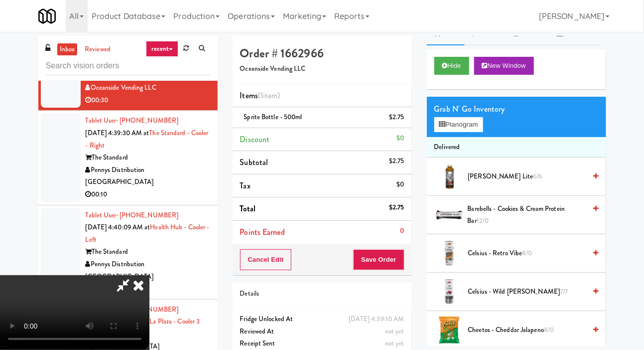
scroll to position [0, 0]
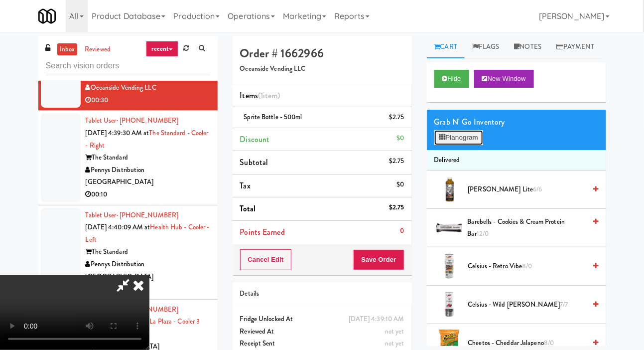
click at [468, 145] on button "Planogram" at bounding box center [459, 137] width 49 height 15
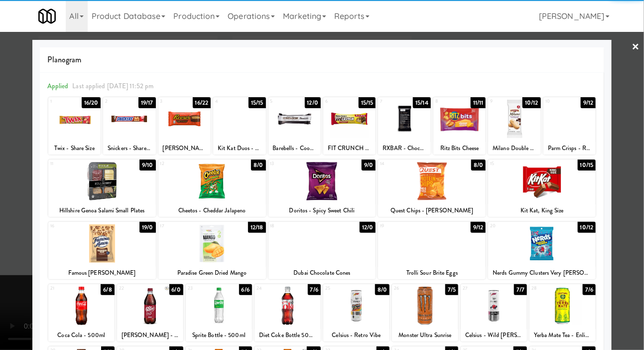
click at [520, 118] on div at bounding box center [514, 119] width 52 height 38
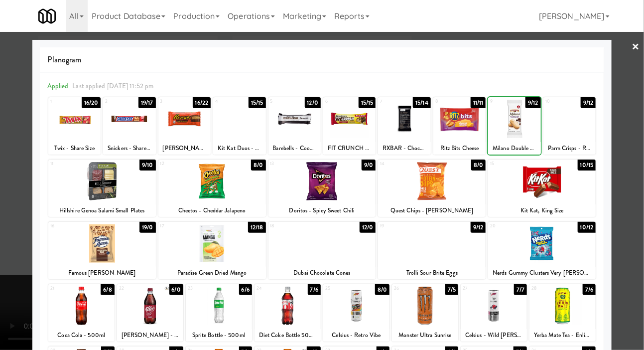
click at [7, 203] on div at bounding box center [322, 175] width 644 height 350
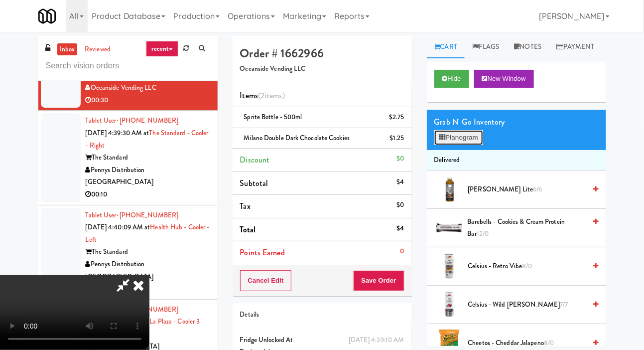
click at [458, 145] on button "Planogram" at bounding box center [459, 137] width 49 height 15
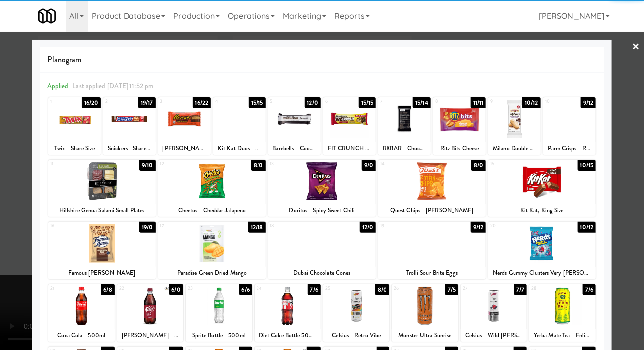
click at [81, 247] on div at bounding box center [102, 243] width 108 height 38
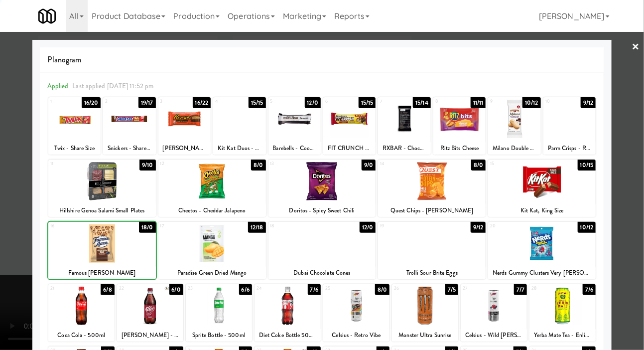
click at [4, 214] on div at bounding box center [322, 175] width 644 height 350
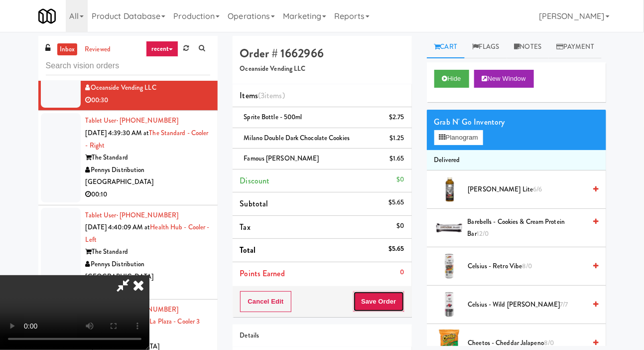
click at [401, 292] on button "Save Order" at bounding box center [378, 301] width 51 height 21
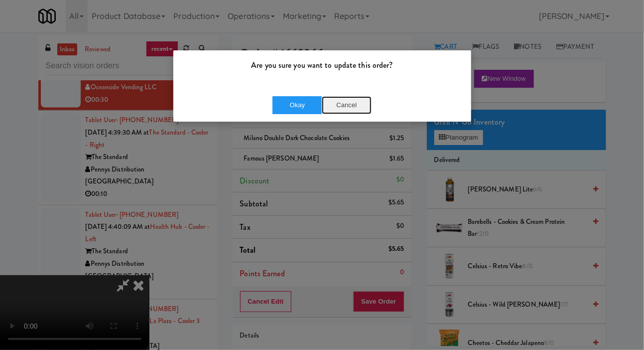
click at [336, 103] on button "Cancel" at bounding box center [347, 105] width 50 height 18
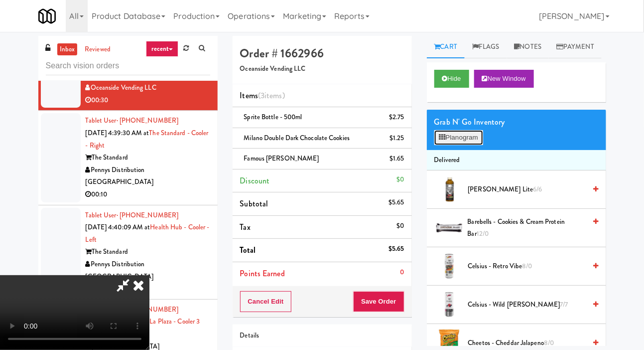
click at [453, 145] on button "Planogram" at bounding box center [459, 137] width 49 height 15
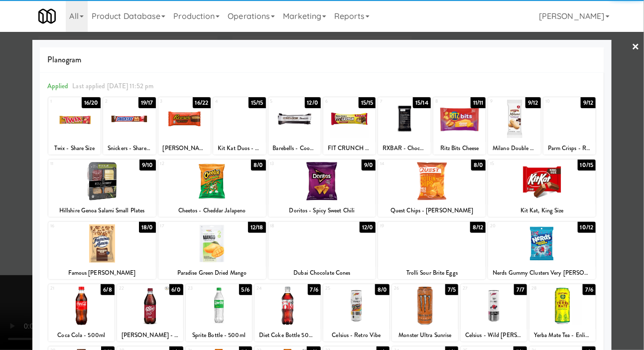
click at [463, 246] on div at bounding box center [432, 243] width 108 height 38
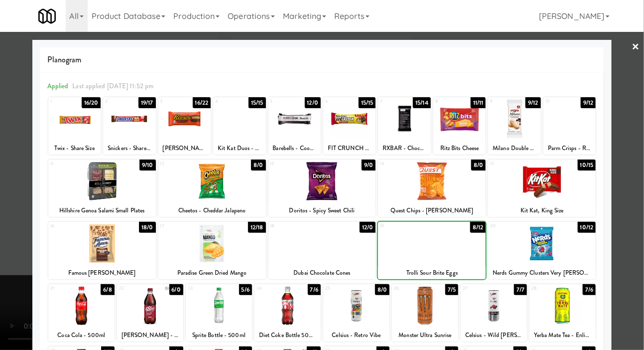
click at [5, 219] on div at bounding box center [322, 175] width 644 height 350
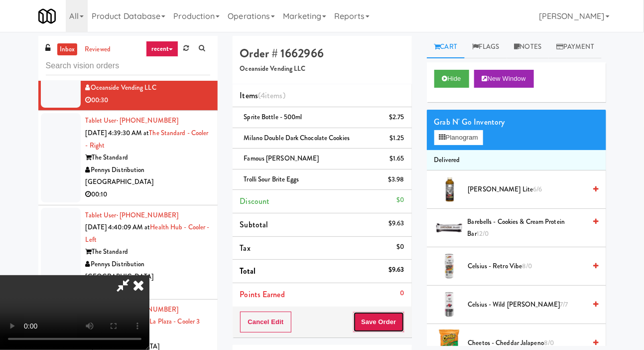
click at [397, 313] on button "Save Order" at bounding box center [378, 322] width 51 height 21
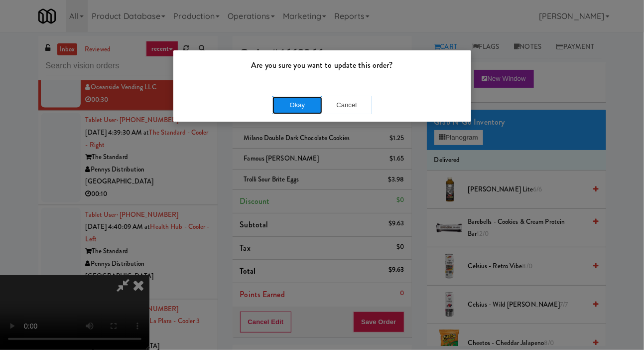
click at [303, 99] on button "Okay" at bounding box center [298, 105] width 50 height 18
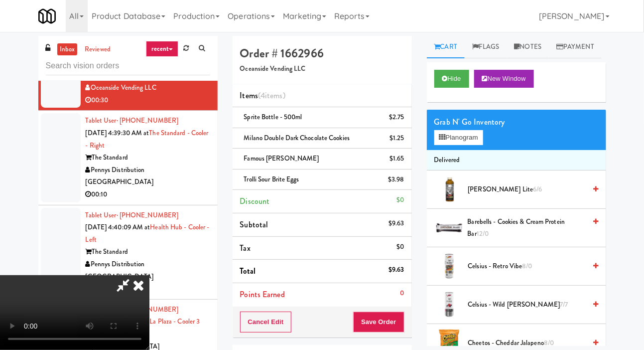
click at [150, 275] on icon at bounding box center [139, 285] width 22 height 20
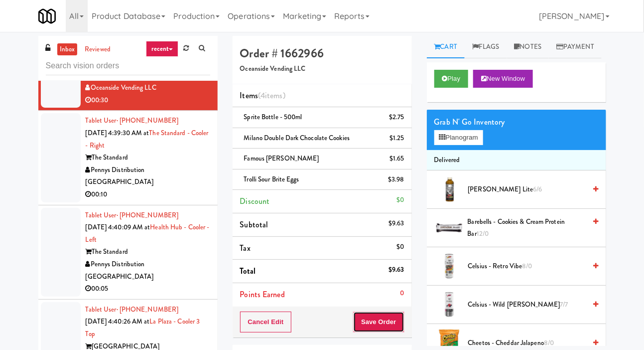
click at [390, 320] on button "Save Order" at bounding box center [378, 322] width 51 height 21
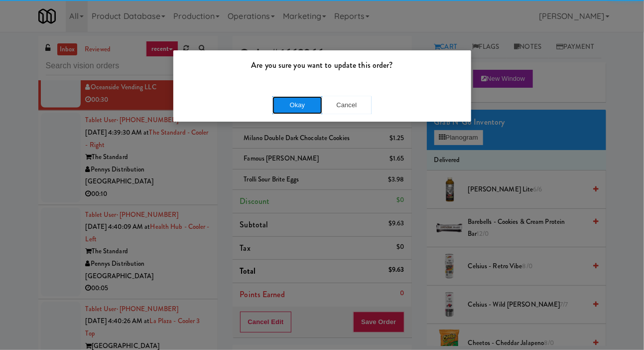
click at [284, 98] on button "Okay" at bounding box center [298, 105] width 50 height 18
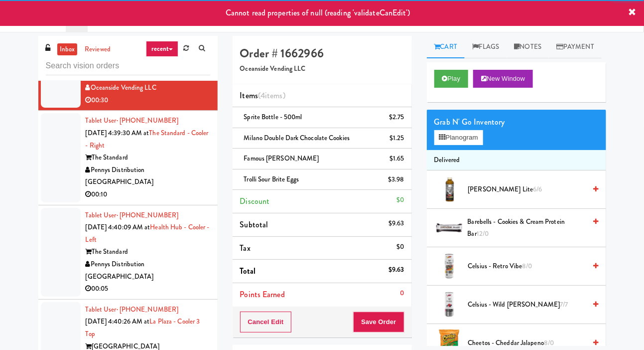
click at [53, 192] on div at bounding box center [61, 157] width 40 height 89
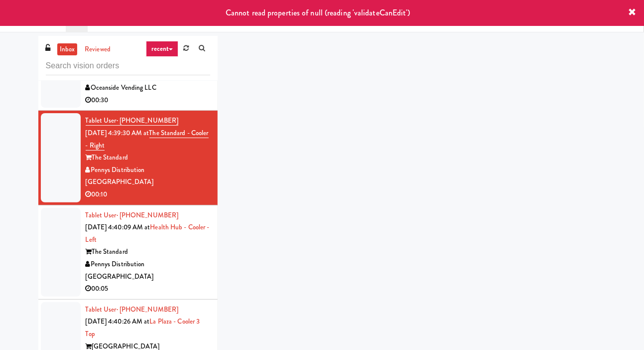
click at [55, 108] on div at bounding box center [61, 69] width 40 height 77
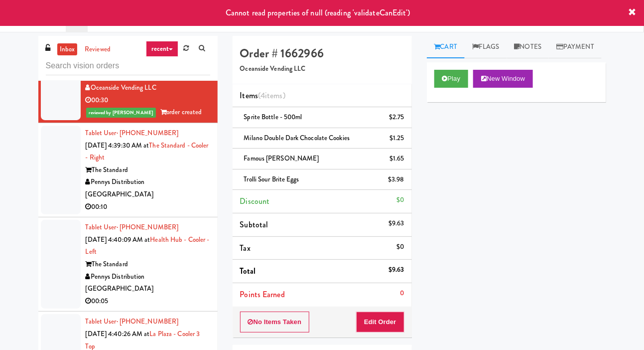
click at [60, 193] on div at bounding box center [61, 170] width 40 height 89
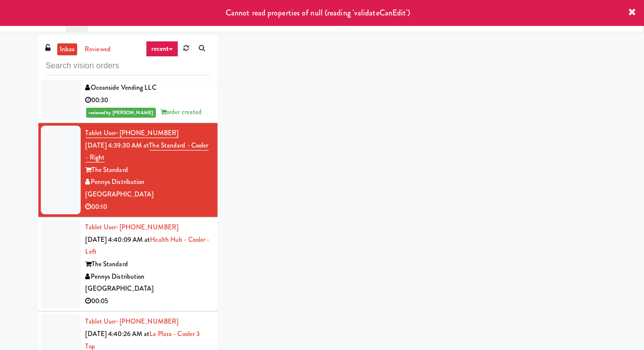
scroll to position [786, 0]
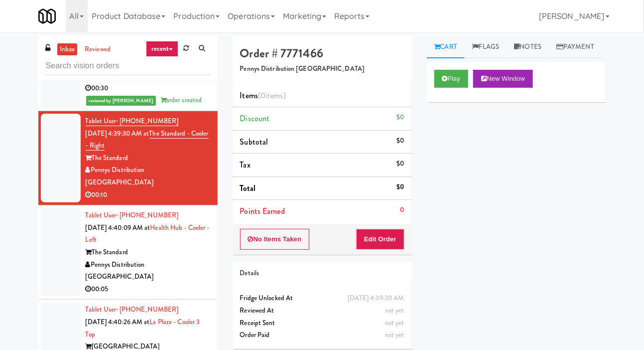
click at [52, 194] on div at bounding box center [61, 158] width 40 height 89
click at [57, 108] on div at bounding box center [61, 63] width 40 height 89
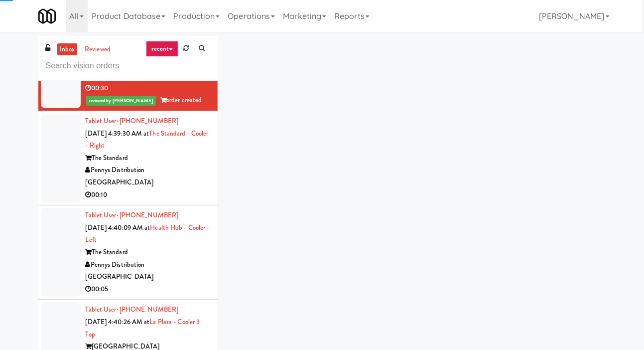
click at [46, 171] on div at bounding box center [61, 158] width 40 height 89
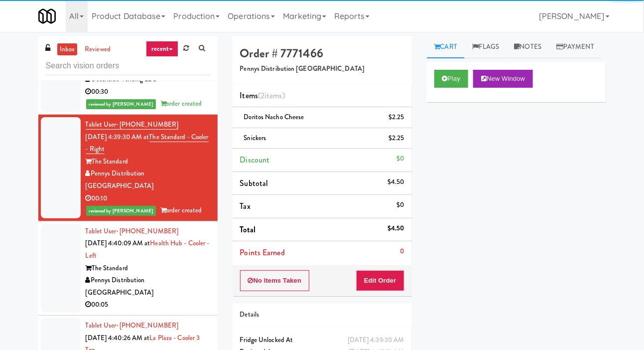
scroll to position [782, 0]
click at [58, 277] on div at bounding box center [61, 268] width 40 height 89
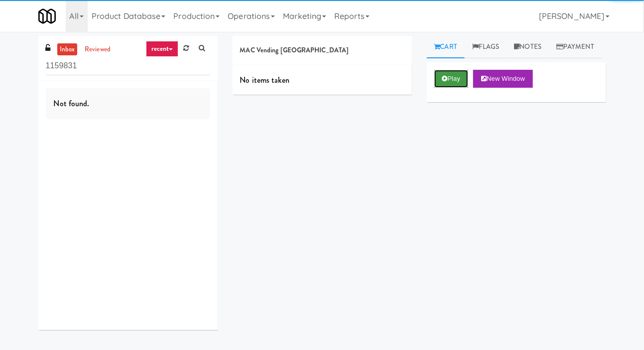
click at [455, 88] on button "Play" at bounding box center [452, 79] width 34 height 18
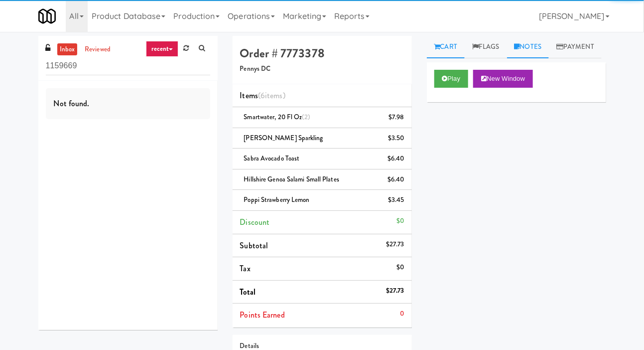
click at [548, 43] on link "Notes" at bounding box center [528, 47] width 42 height 22
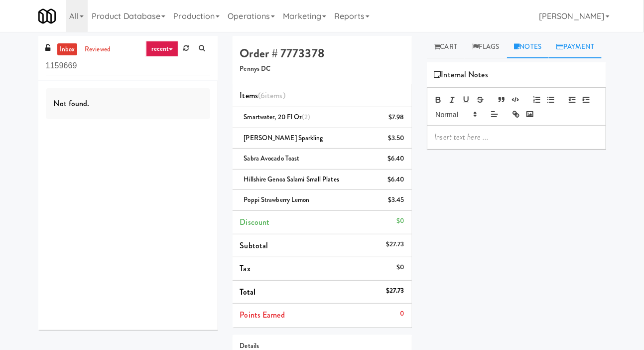
click at [549, 58] on link "Payment" at bounding box center [575, 47] width 53 height 22
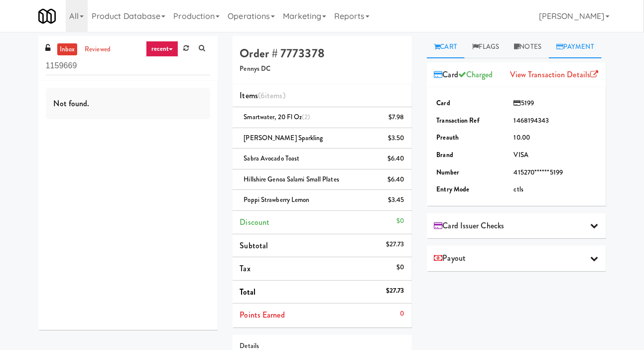
click at [453, 46] on link "Cart" at bounding box center [446, 47] width 38 height 22
